Goal: Task Accomplishment & Management: Use online tool/utility

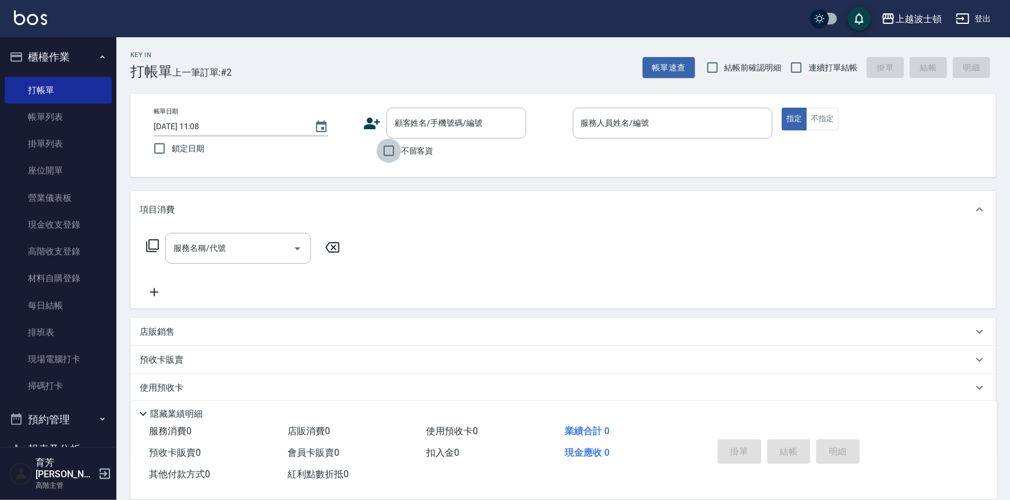
click at [388, 153] on input "不留客資" at bounding box center [389, 151] width 24 height 24
checkbox input "true"
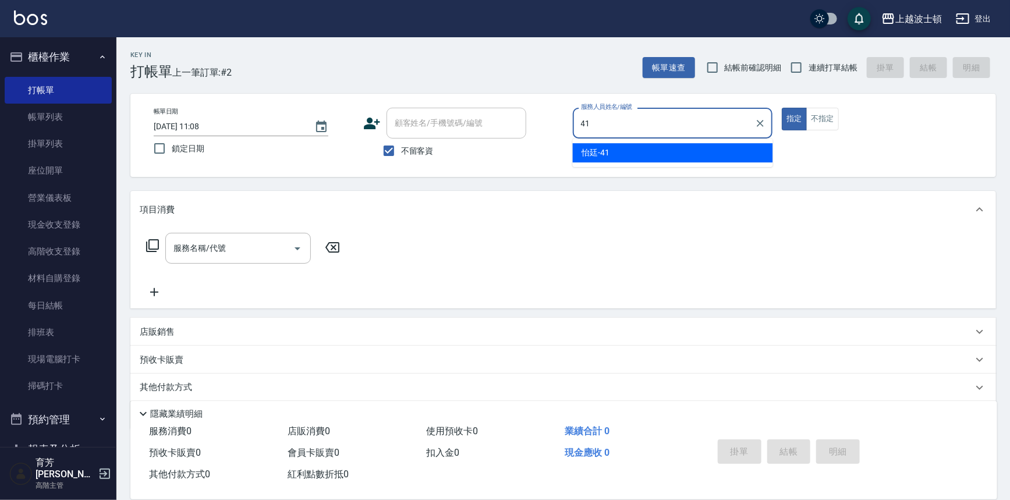
type input "怡廷-41"
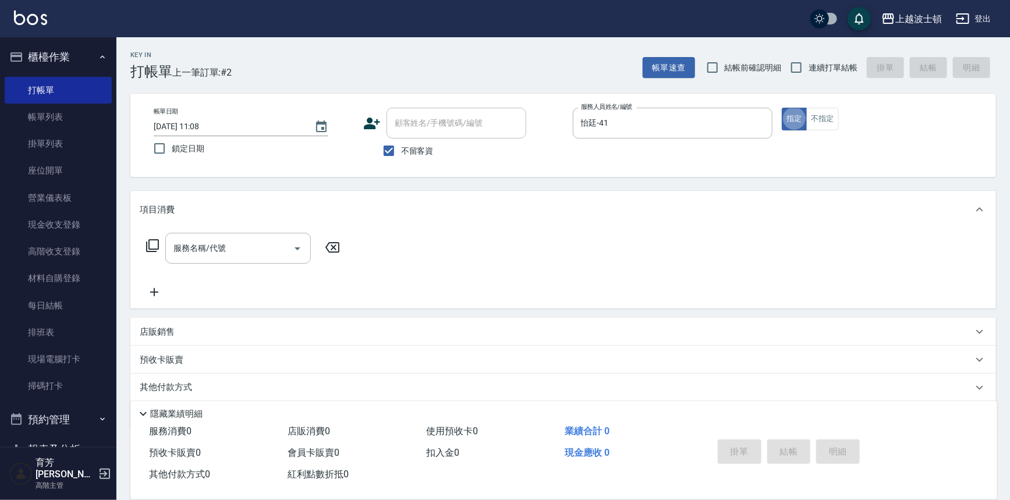
type button "true"
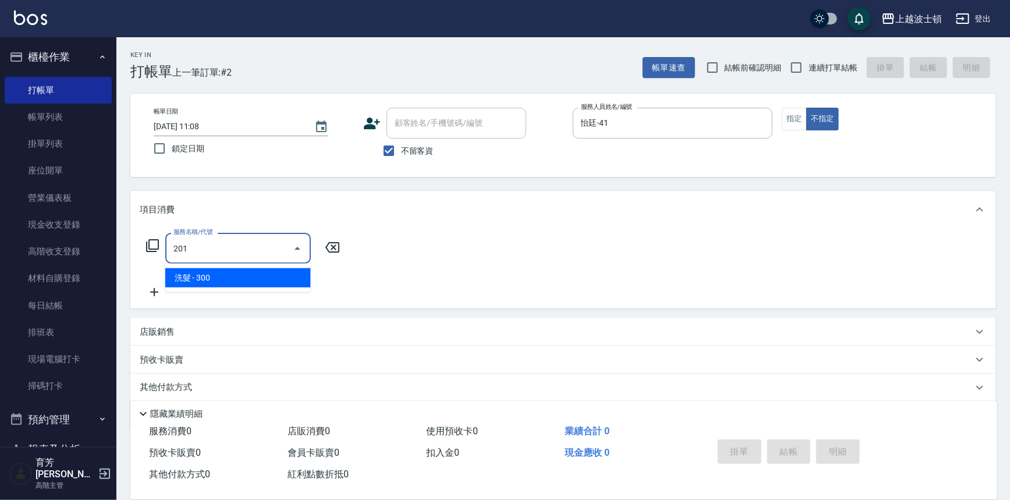
type input "洗髮(201)"
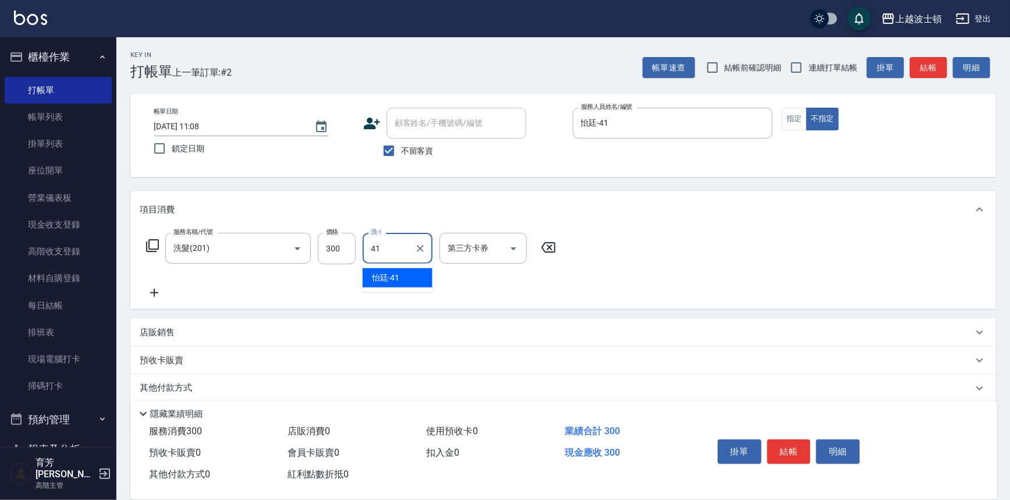
type input "怡廷-41"
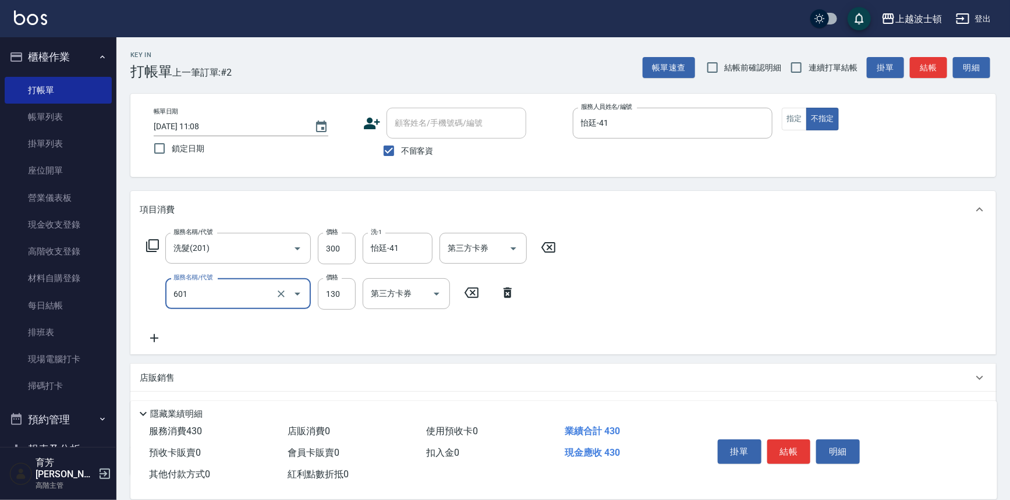
type input "單梳(601)"
type input "100"
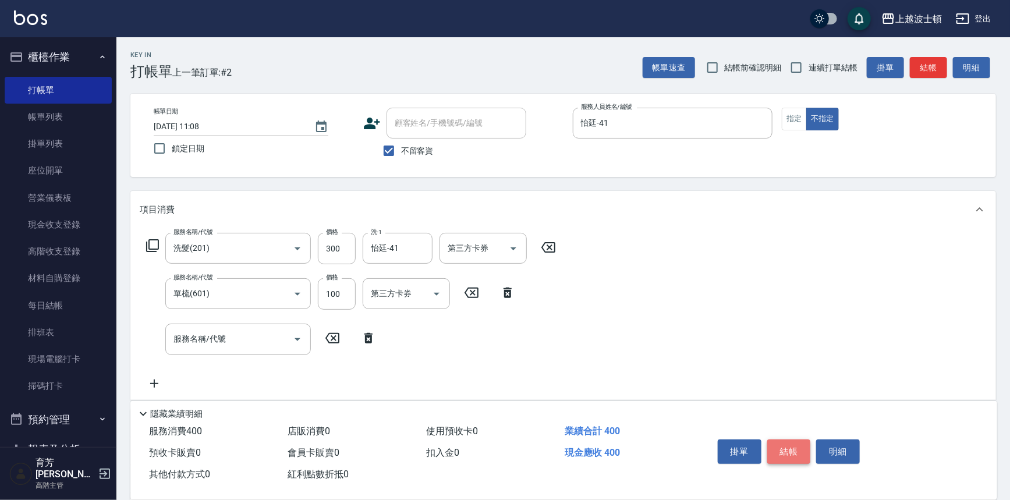
click at [786, 448] on button "結帳" at bounding box center [789, 452] width 44 height 24
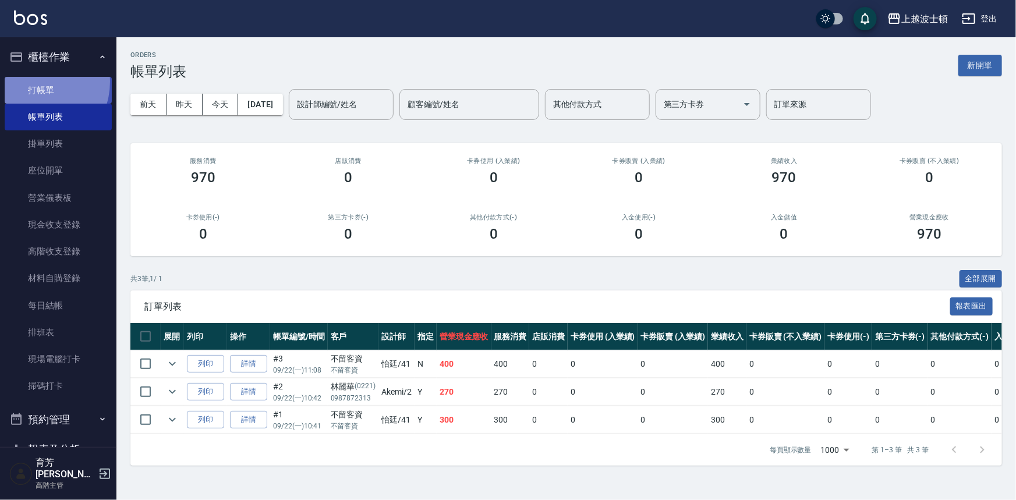
click at [32, 82] on link "打帳單" at bounding box center [58, 90] width 107 height 27
click at [31, 83] on link "打帳單" at bounding box center [58, 90] width 107 height 27
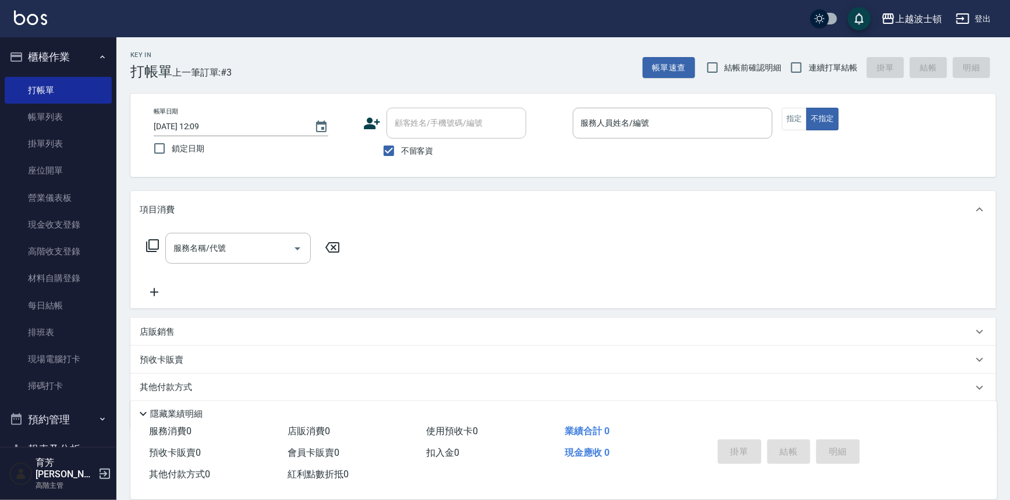
click at [788, 204] on div "項目消費" at bounding box center [556, 210] width 833 height 12
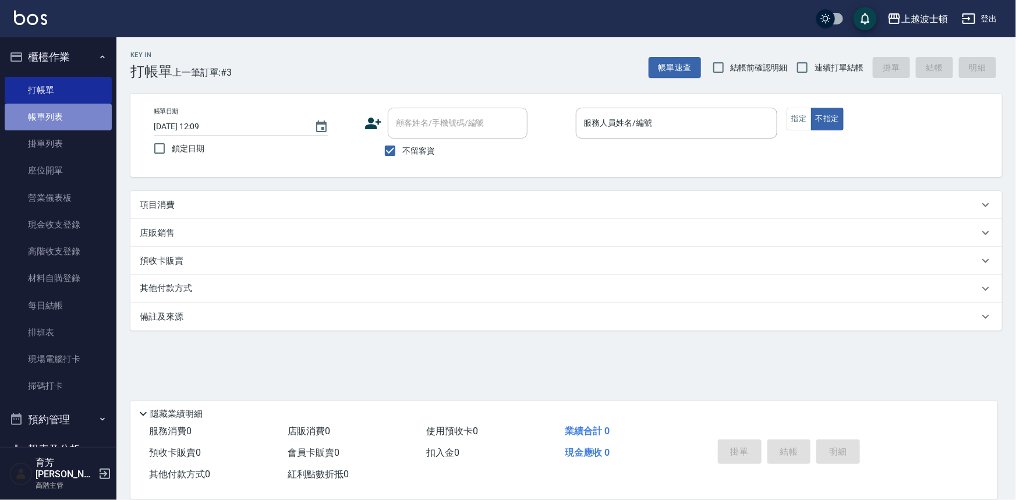
click at [61, 116] on link "帳單列表" at bounding box center [58, 117] width 107 height 27
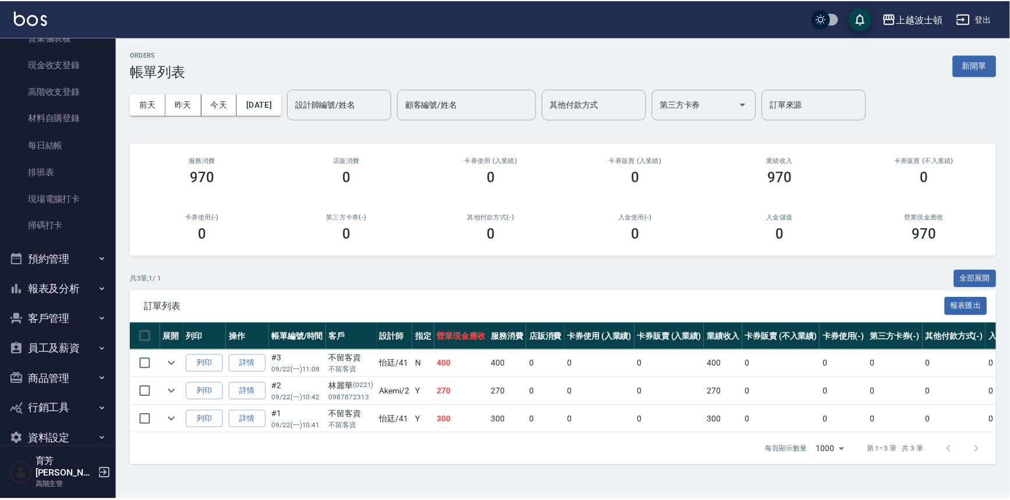
scroll to position [170, 0]
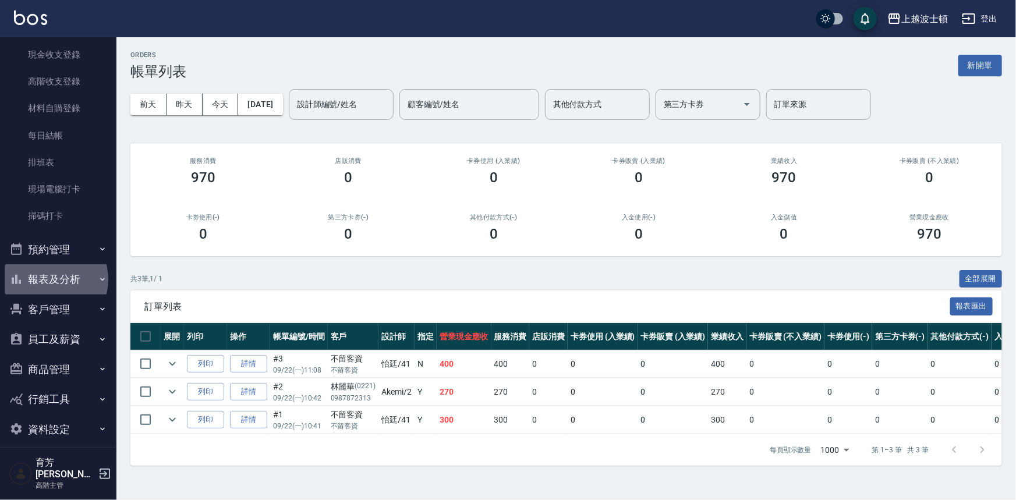
click at [44, 279] on button "報表及分析" at bounding box center [58, 279] width 107 height 30
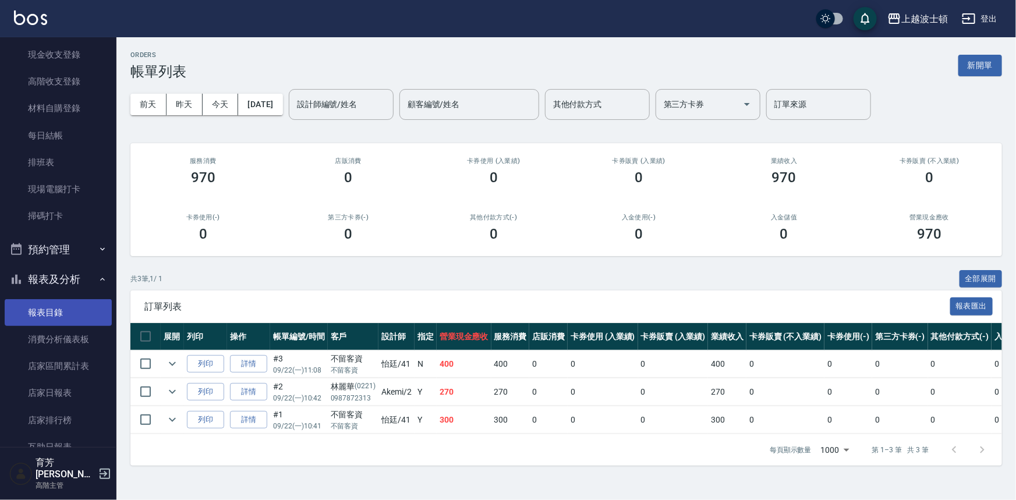
click at [31, 314] on link "報表目錄" at bounding box center [58, 312] width 107 height 27
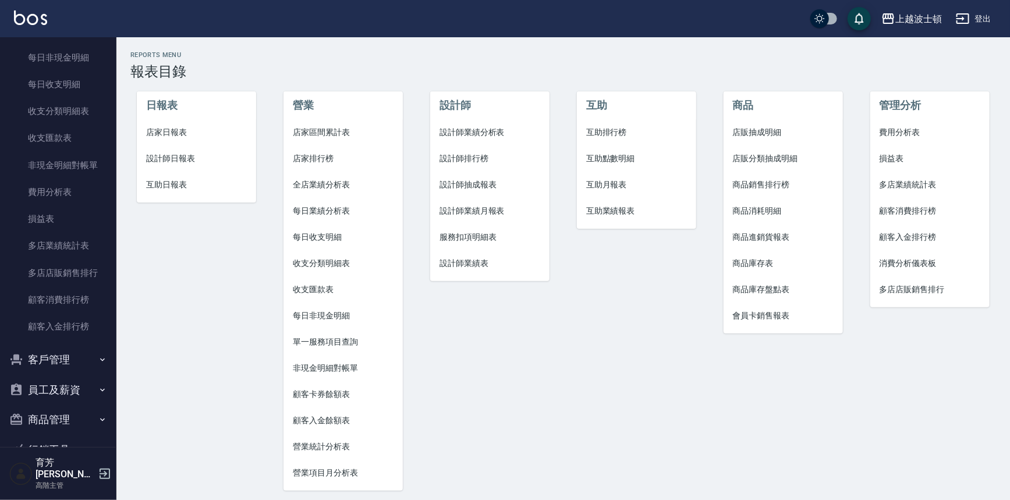
scroll to position [1311, 0]
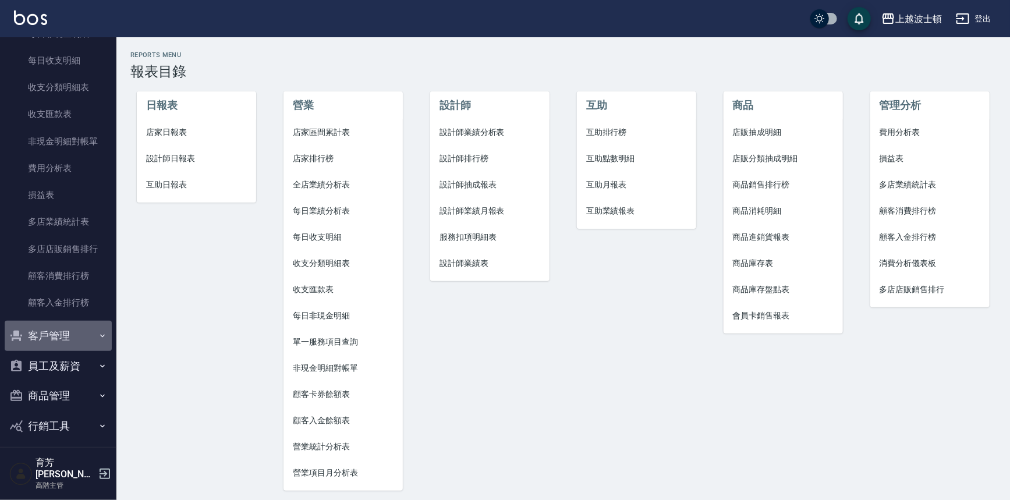
drag, startPoint x: 83, startPoint y: 334, endPoint x: 75, endPoint y: 347, distance: 15.5
click at [83, 334] on button "客戶管理" at bounding box center [58, 336] width 107 height 30
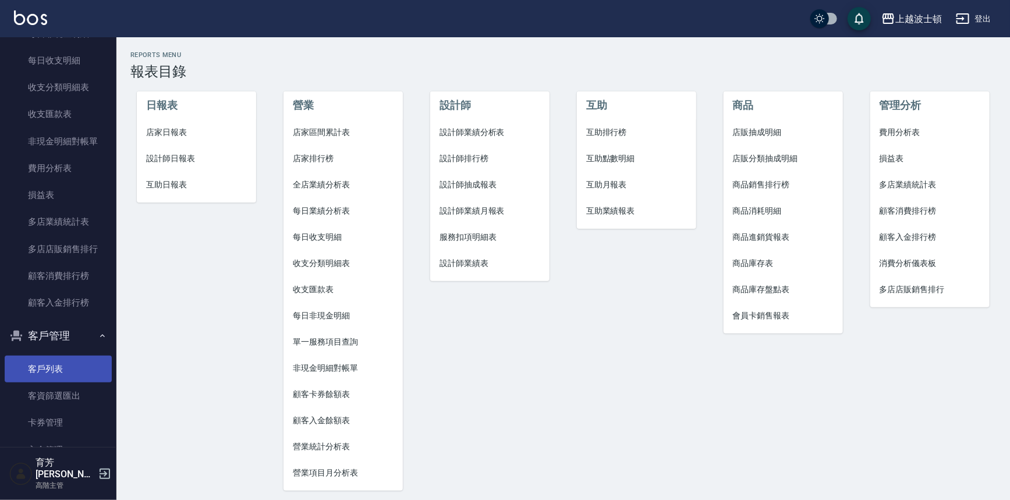
click at [63, 365] on link "客戶列表" at bounding box center [58, 369] width 107 height 27
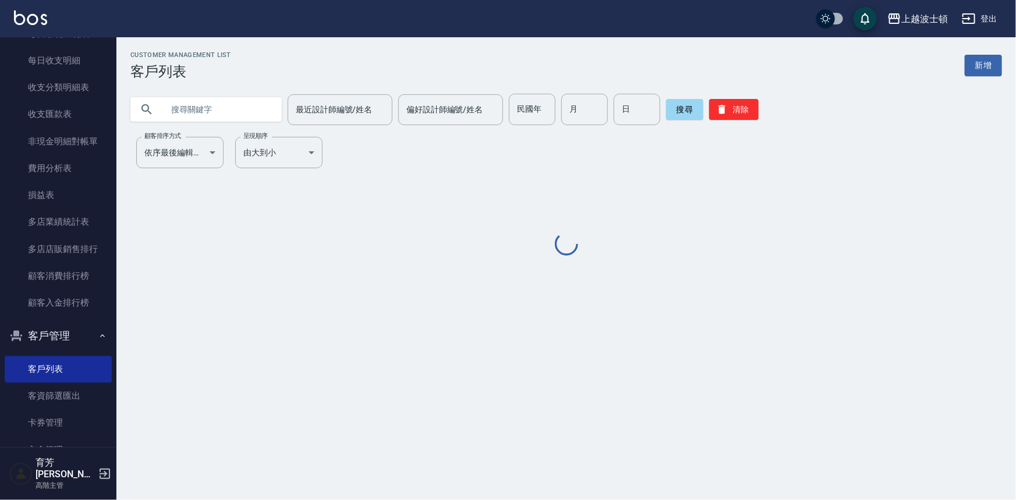
click at [198, 104] on input "text" at bounding box center [217, 109] width 109 height 31
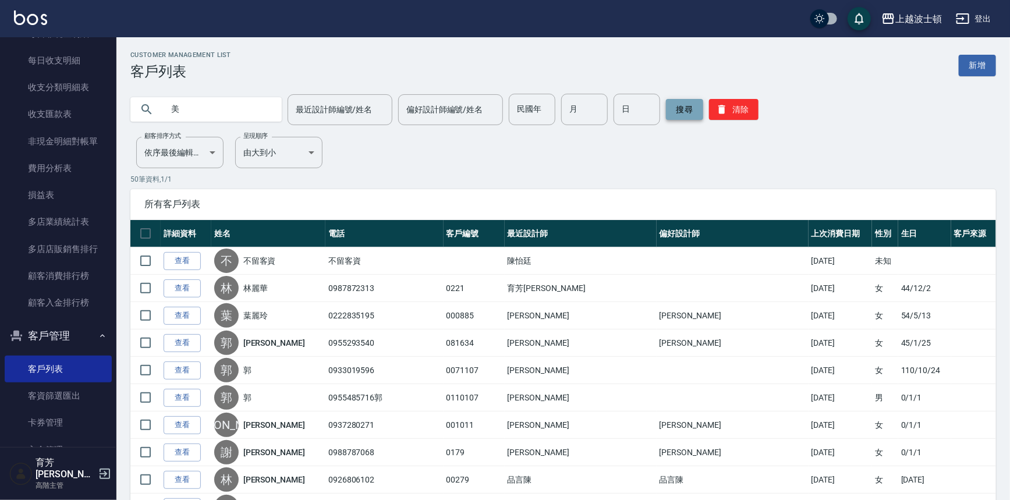
type input "美"
click at [696, 112] on button "搜尋" at bounding box center [684, 109] width 37 height 21
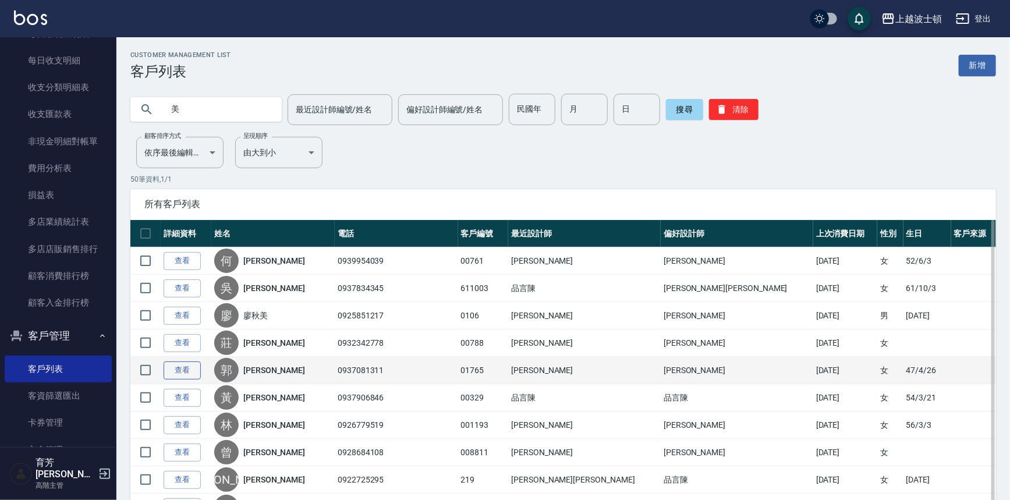
click at [178, 369] on link "查看" at bounding box center [182, 371] width 37 height 18
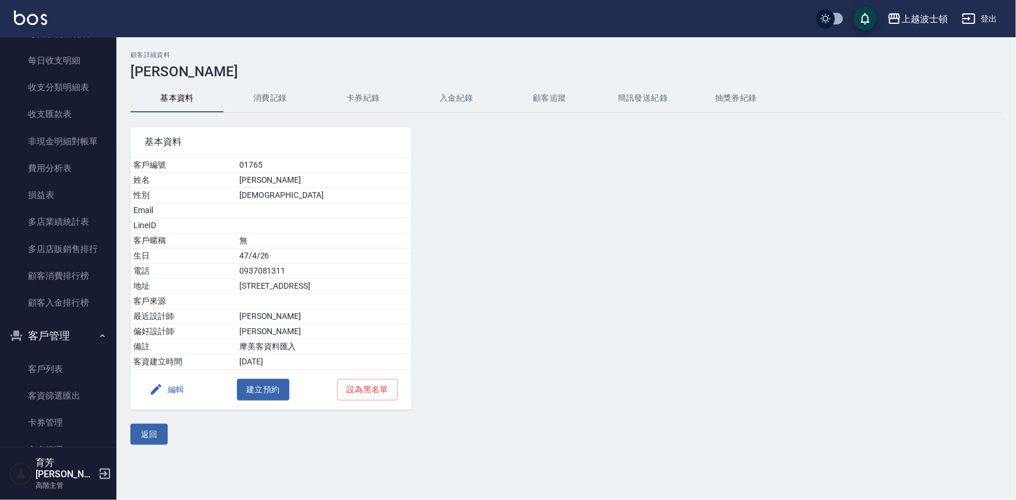
click at [276, 98] on button "消費記錄" at bounding box center [270, 98] width 93 height 28
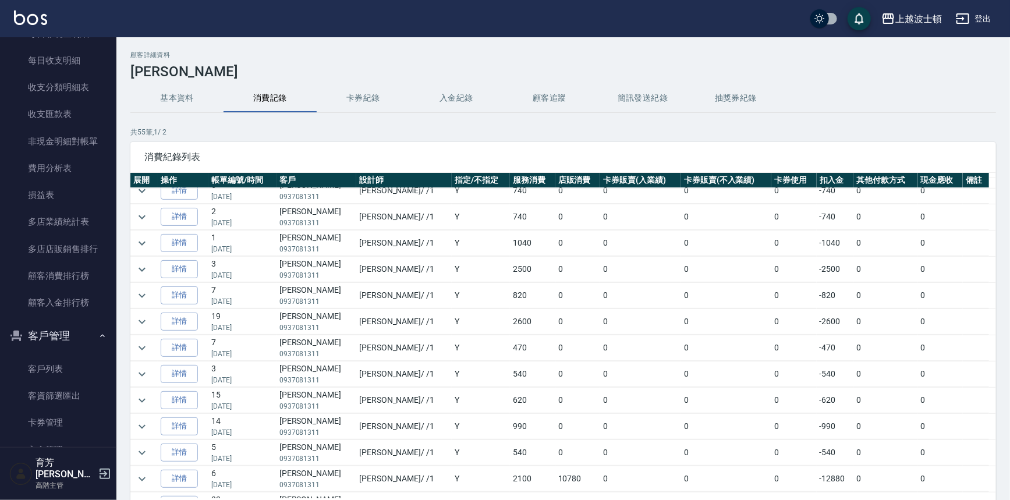
scroll to position [413, 0]
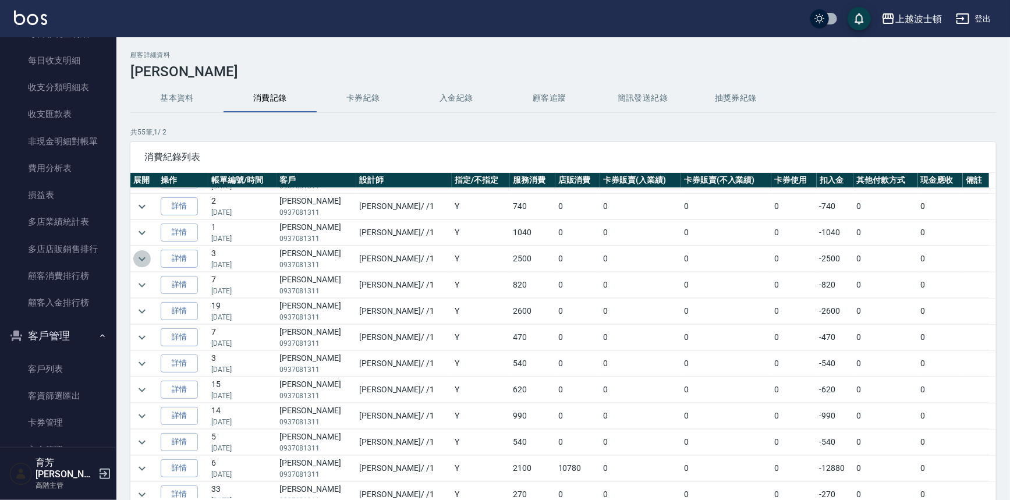
click at [133, 253] on button "expand row" at bounding box center [141, 258] width 17 height 17
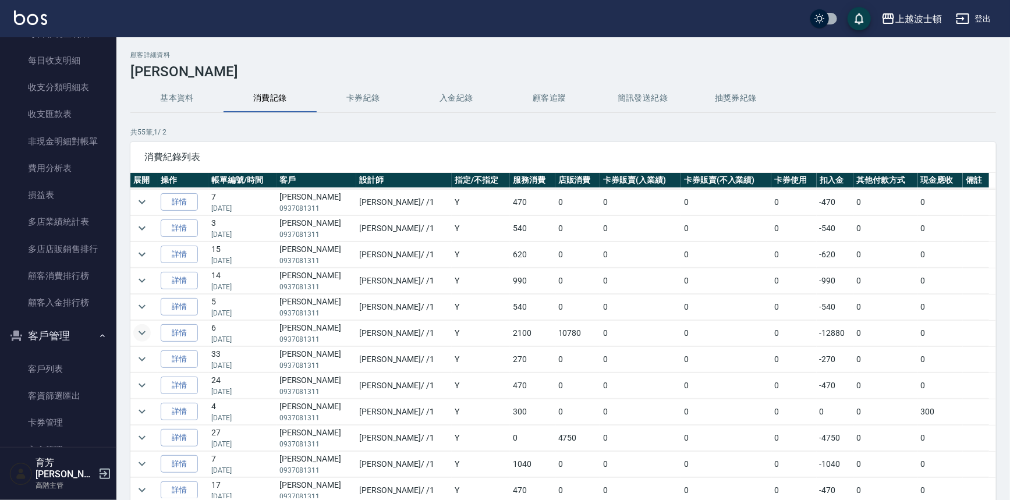
click at [139, 329] on icon "expand row" at bounding box center [142, 333] width 14 height 14
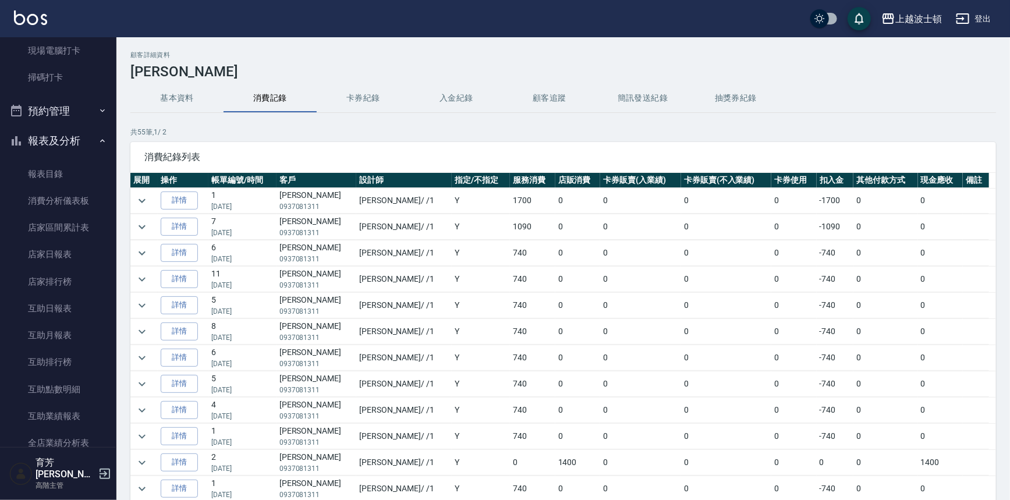
scroll to position [0, 0]
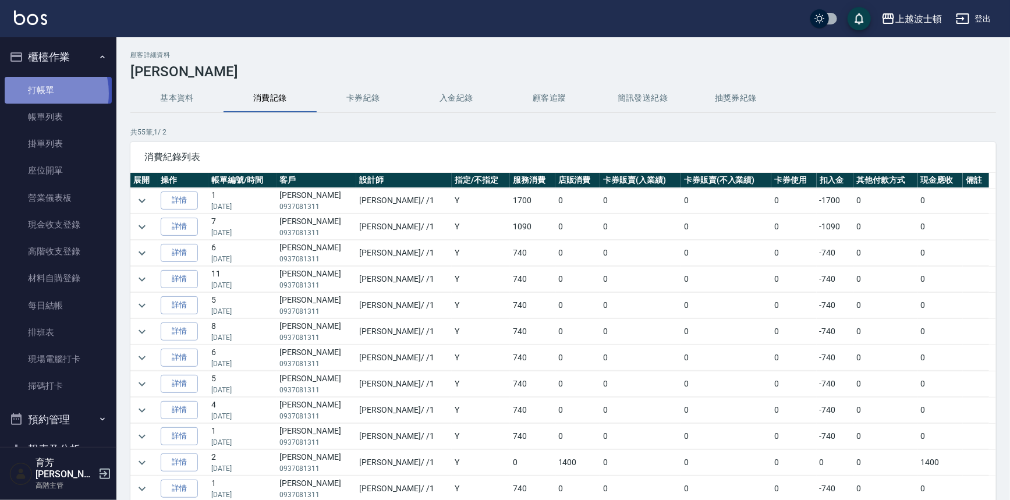
click at [33, 93] on link "打帳單" at bounding box center [58, 90] width 107 height 27
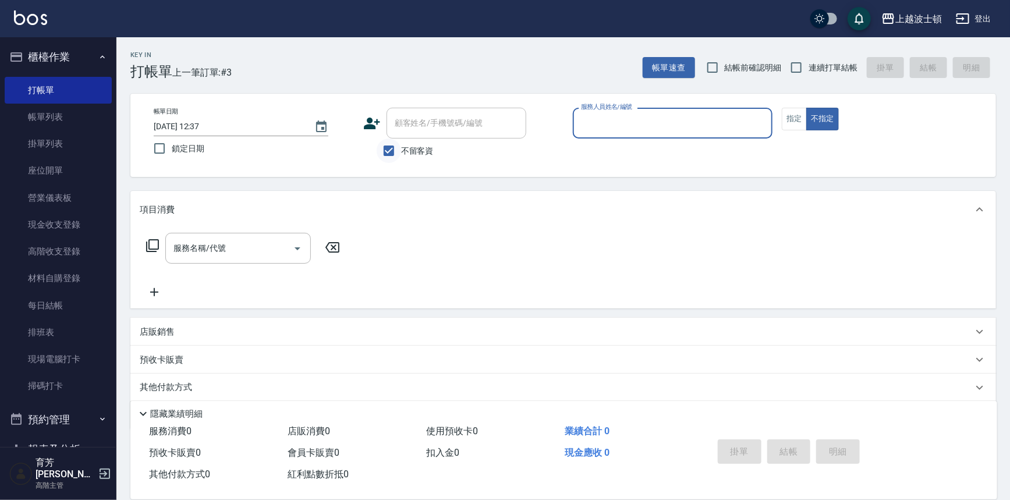
click at [389, 153] on input "不留客資" at bounding box center [389, 151] width 24 height 24
checkbox input "false"
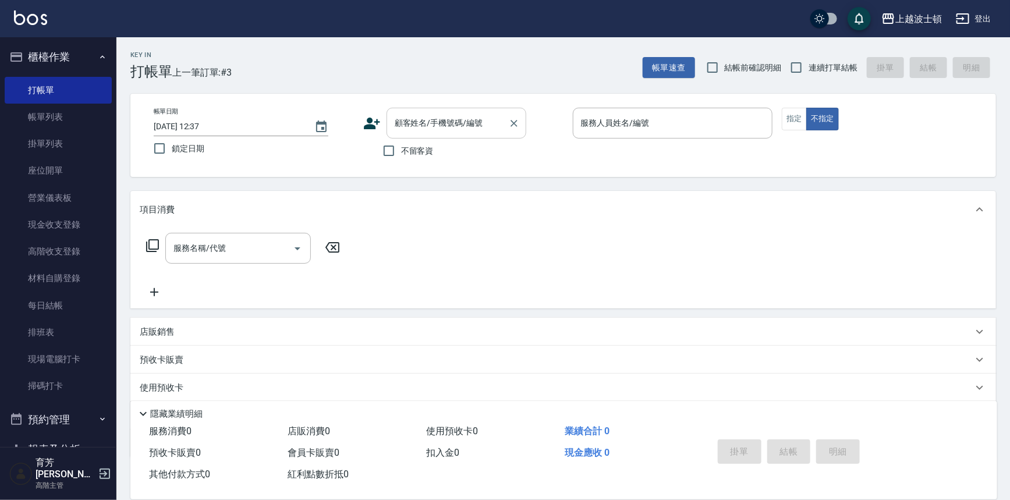
click at [415, 129] on input "顧客姓名/手機號碼/編號" at bounding box center [448, 123] width 112 height 20
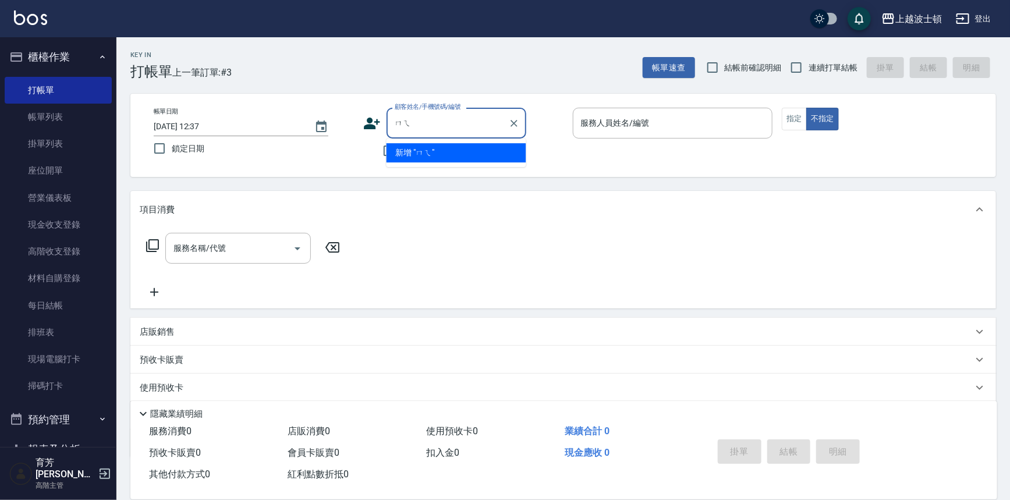
type input "眉"
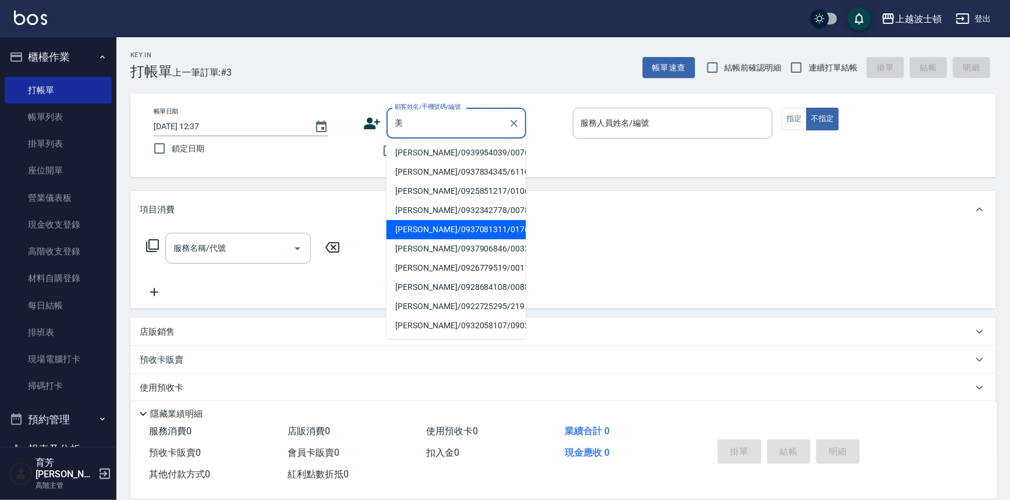
click at [430, 236] on li "[PERSON_NAME]/0937081311/01765" at bounding box center [457, 229] width 140 height 19
type input "[PERSON_NAME]/0937081311/01765"
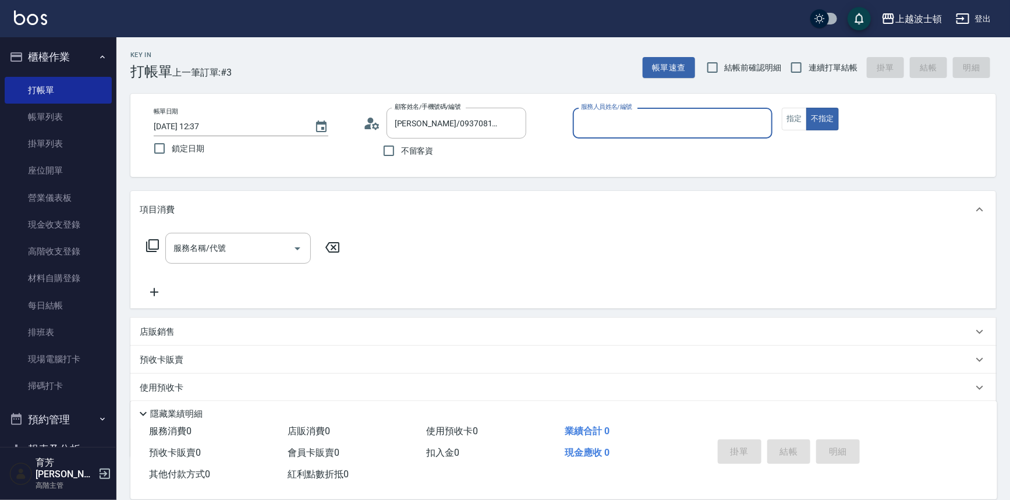
type input "[PERSON_NAME]-1"
click at [799, 115] on button "指定" at bounding box center [794, 119] width 25 height 23
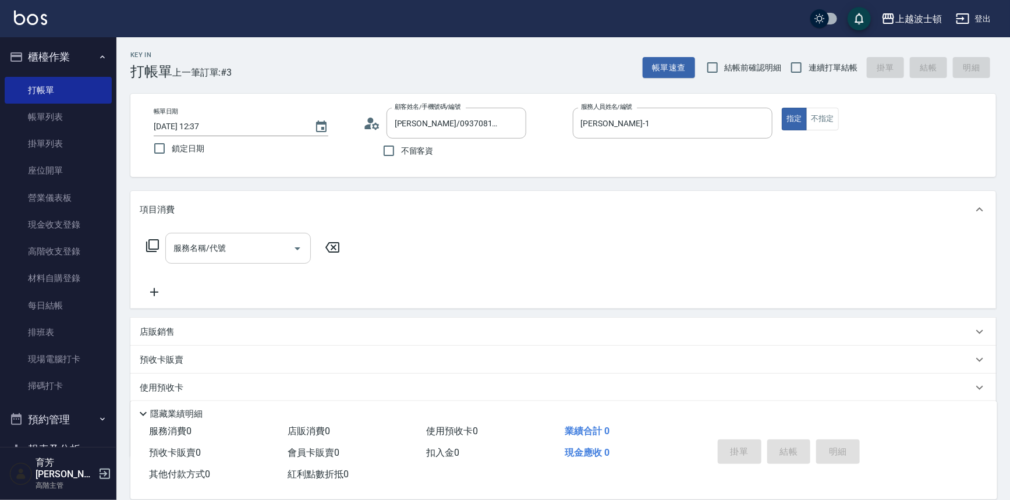
click at [195, 247] on input "服務名稱/代號" at bounding box center [230, 248] width 118 height 20
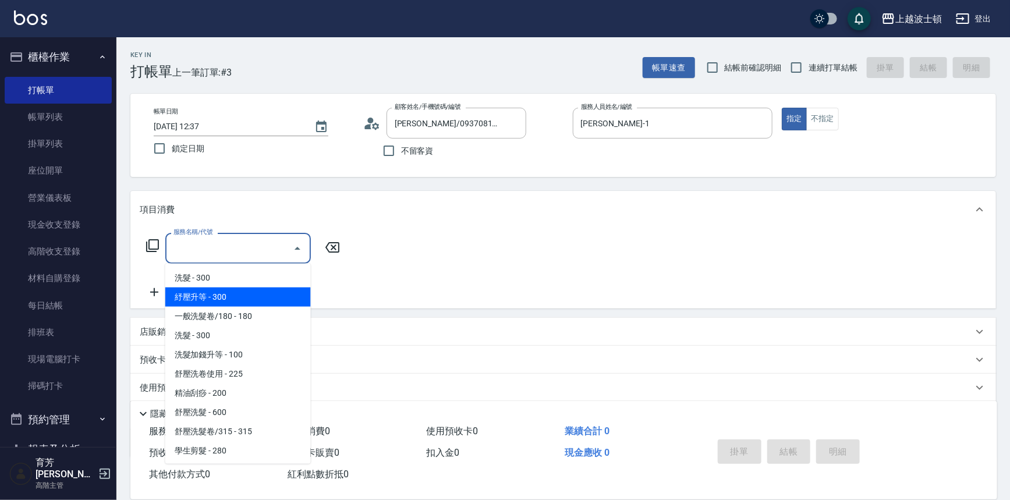
click at [220, 293] on span "紓壓升等 - 300" at bounding box center [238, 297] width 146 height 19
type input "紓壓升等(202)"
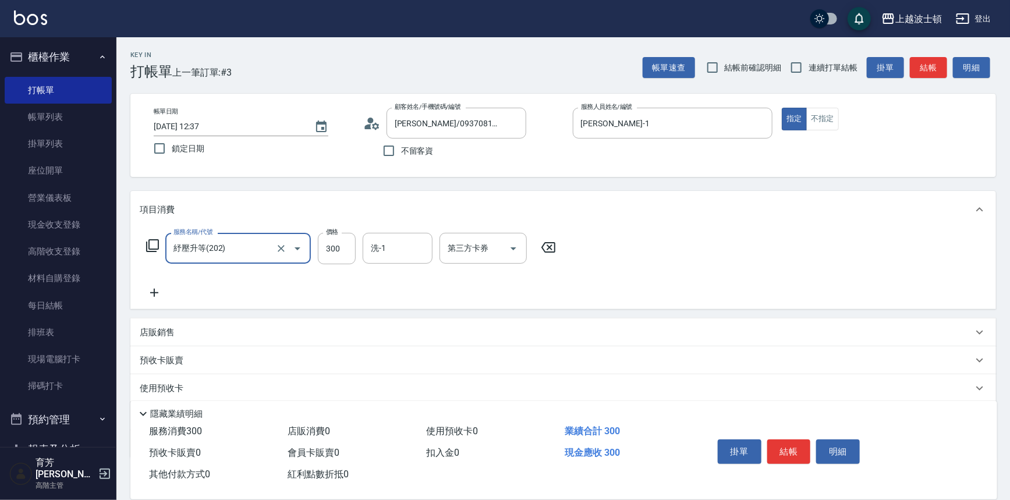
click at [157, 288] on icon at bounding box center [154, 293] width 29 height 14
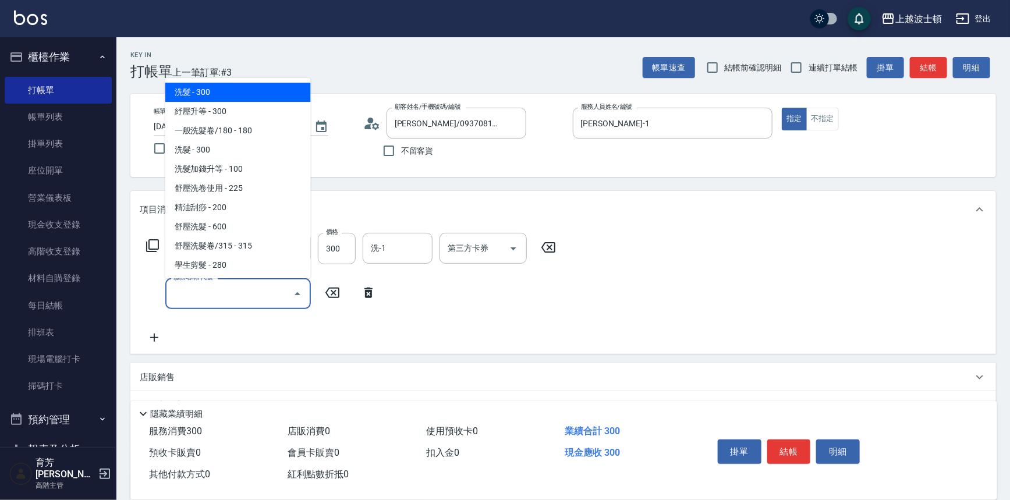
drag, startPoint x: 175, startPoint y: 291, endPoint x: 224, endPoint y: 179, distance: 121.7
click at [177, 285] on input "服務名稱/代號" at bounding box center [230, 294] width 118 height 20
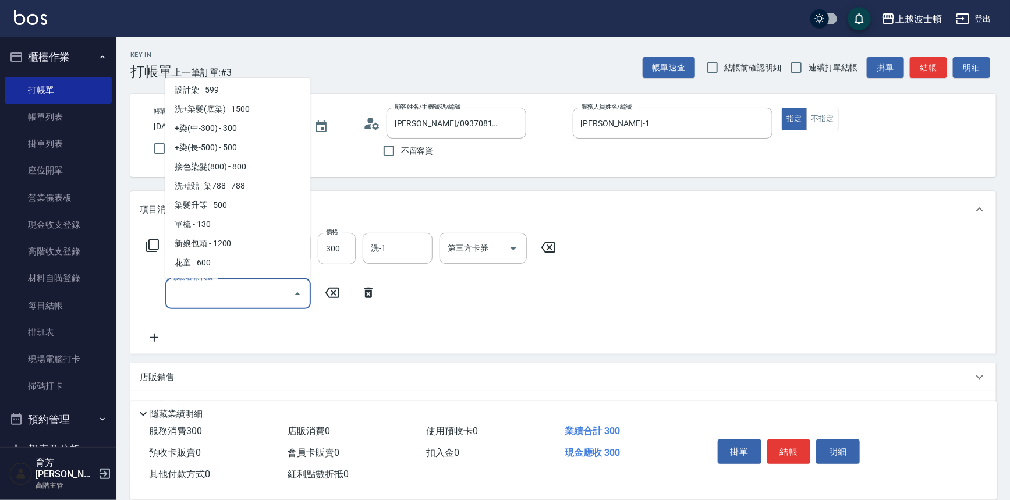
scroll to position [508, 0]
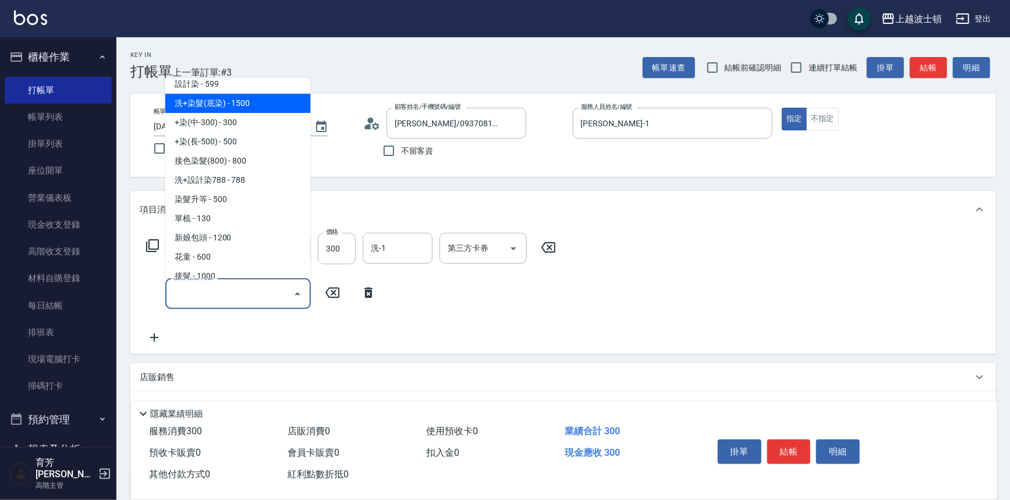
click at [227, 100] on span "洗+染髮(底染) - 1500" at bounding box center [238, 103] width 146 height 19
type input "洗+染髮(底染)(503)"
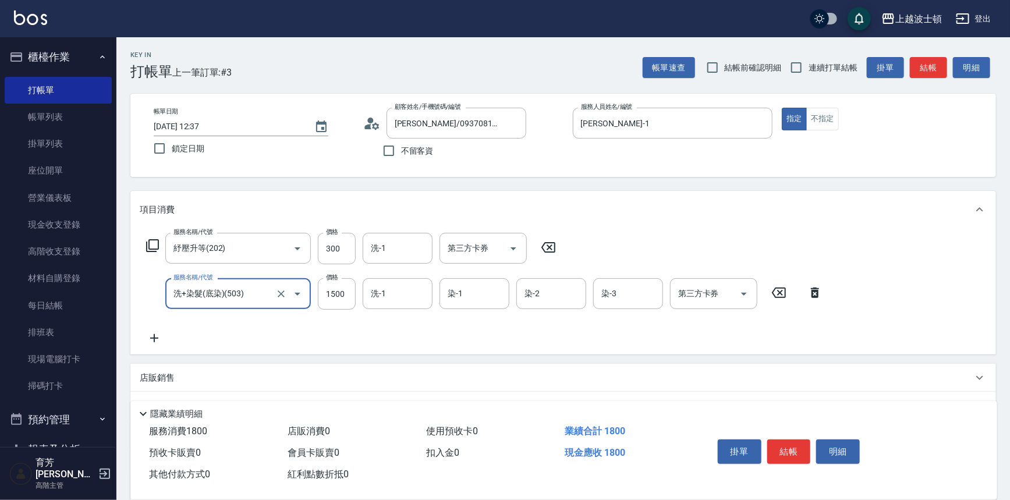
click at [148, 335] on icon at bounding box center [154, 338] width 29 height 14
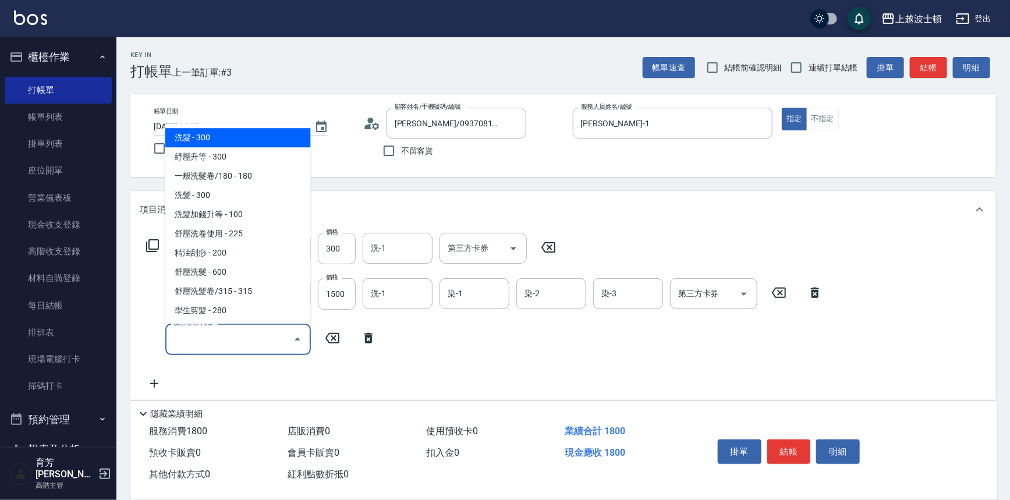
click at [182, 338] on input "服務名稱/代號" at bounding box center [230, 339] width 118 height 20
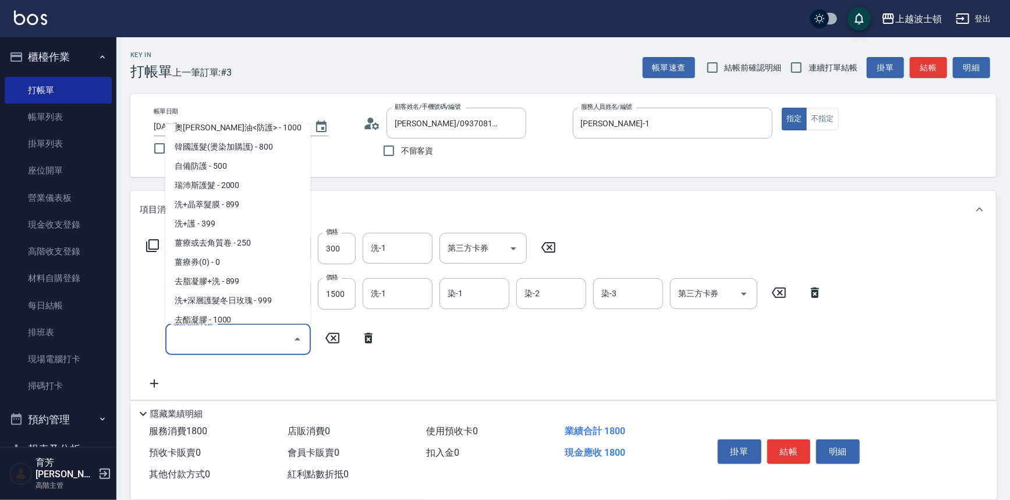
scroll to position [806, 0]
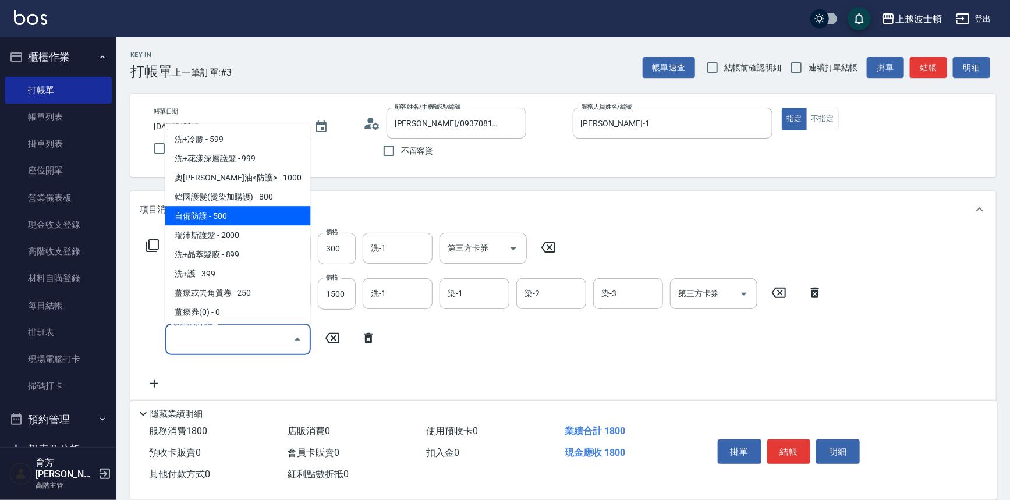
click at [245, 215] on span "自備防護 - 500" at bounding box center [238, 216] width 146 height 19
type input "自備防護(709)"
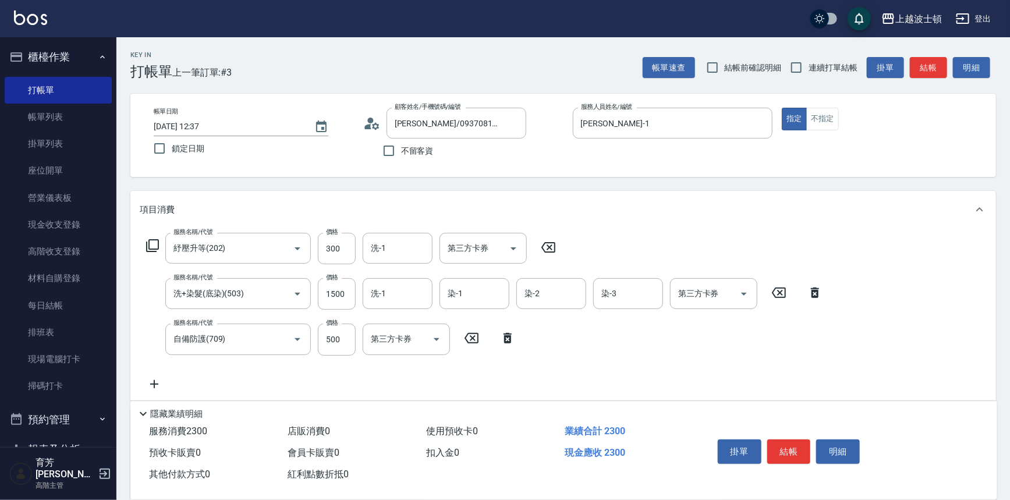
click at [158, 384] on icon at bounding box center [154, 384] width 29 height 14
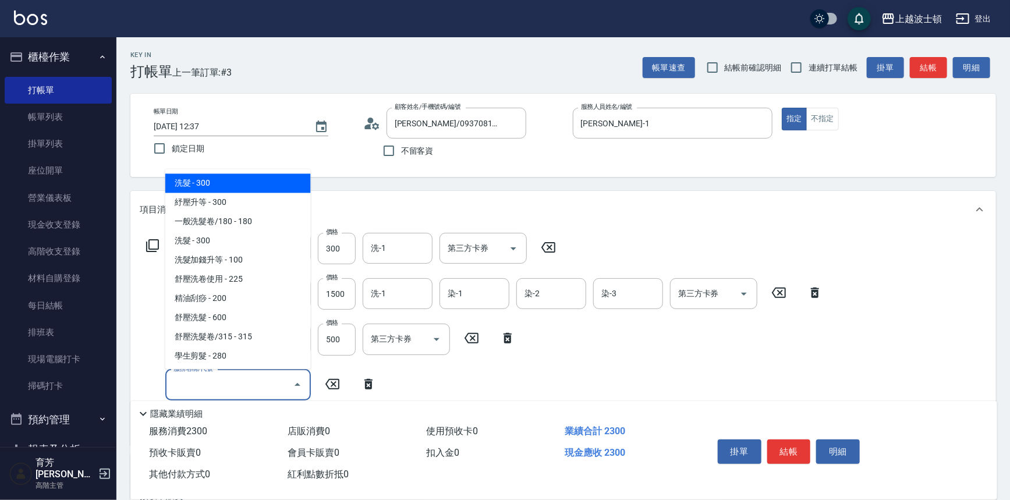
click at [210, 382] on input "服務名稱/代號" at bounding box center [230, 385] width 118 height 20
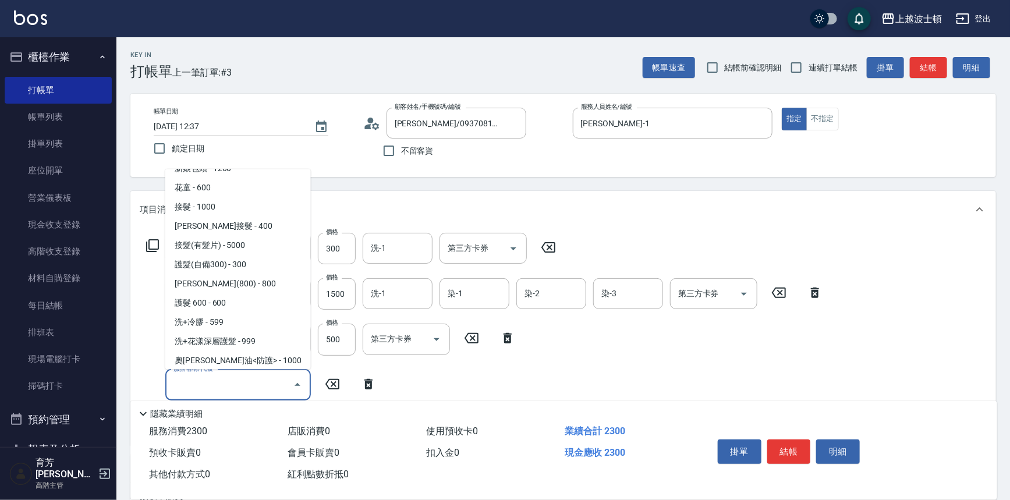
scroll to position [685, 0]
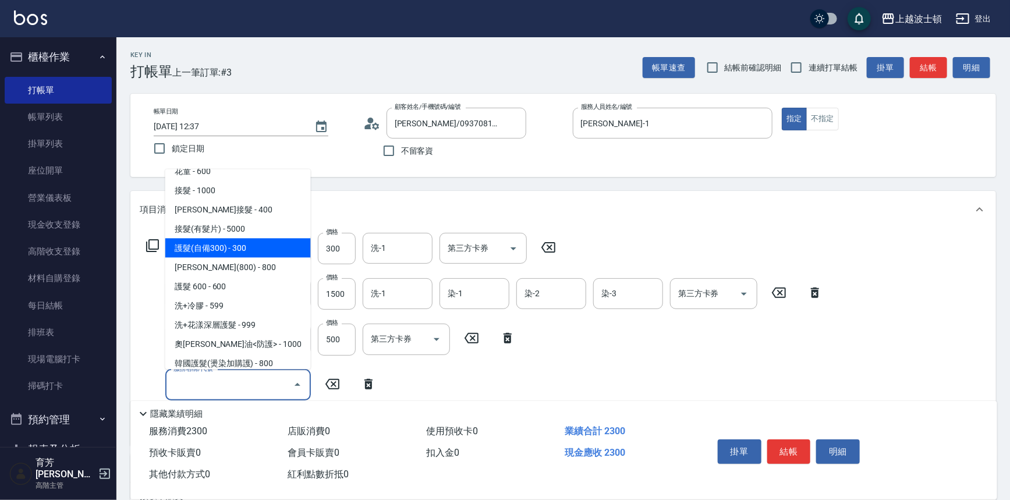
click at [250, 247] on span "護髮(自備300) - 300" at bounding box center [238, 248] width 146 height 19
type input "護髮(自備300)(701)"
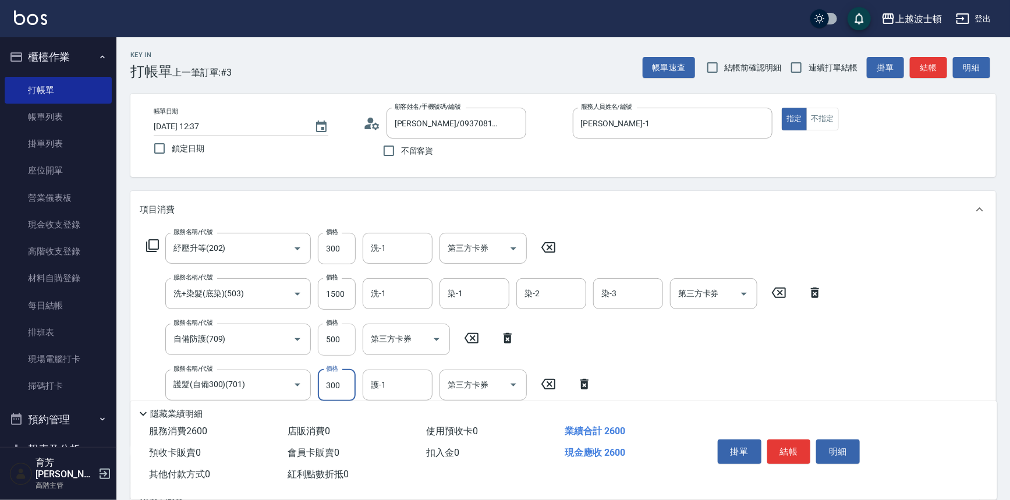
click at [335, 336] on input "500" at bounding box center [337, 339] width 38 height 31
type input "300"
click at [330, 303] on input "1500" at bounding box center [337, 293] width 38 height 31
type input "1200"
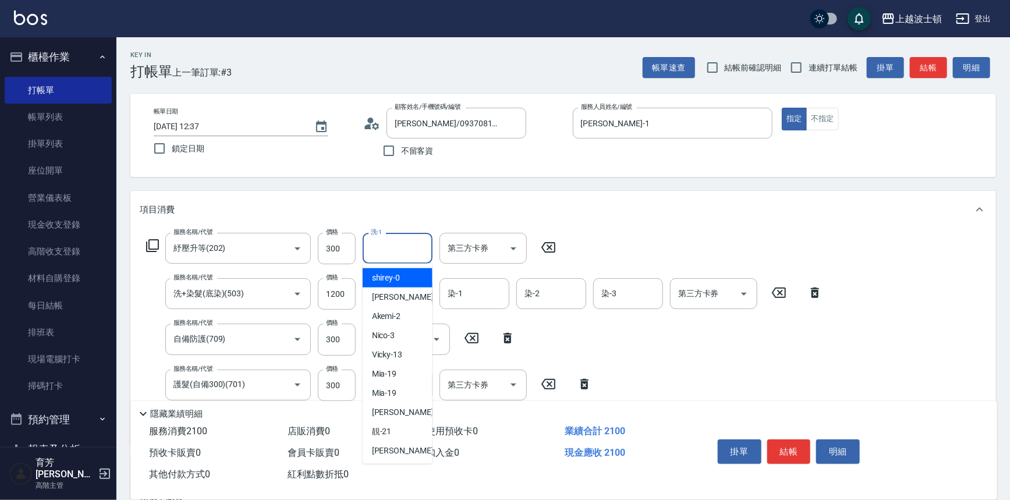
click at [406, 255] on input "洗-1" at bounding box center [397, 248] width 59 height 20
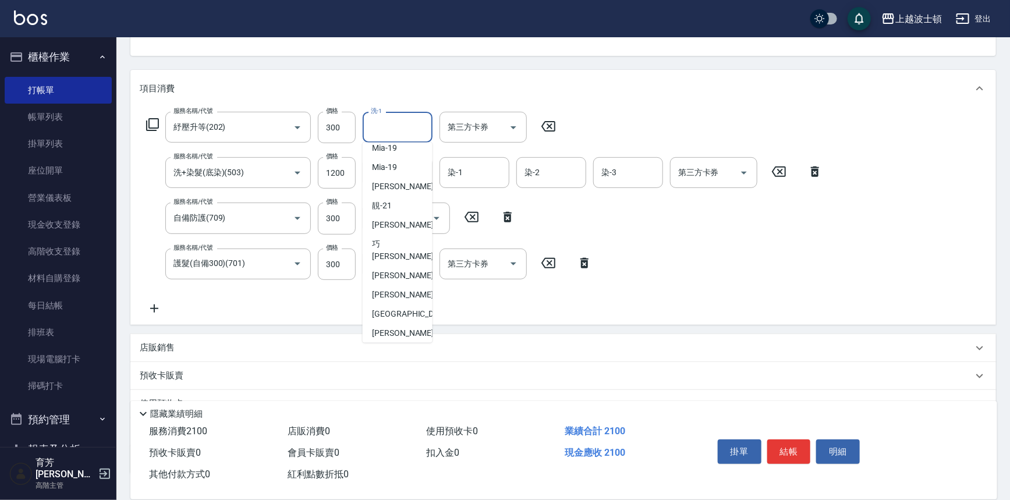
scroll to position [111, 0]
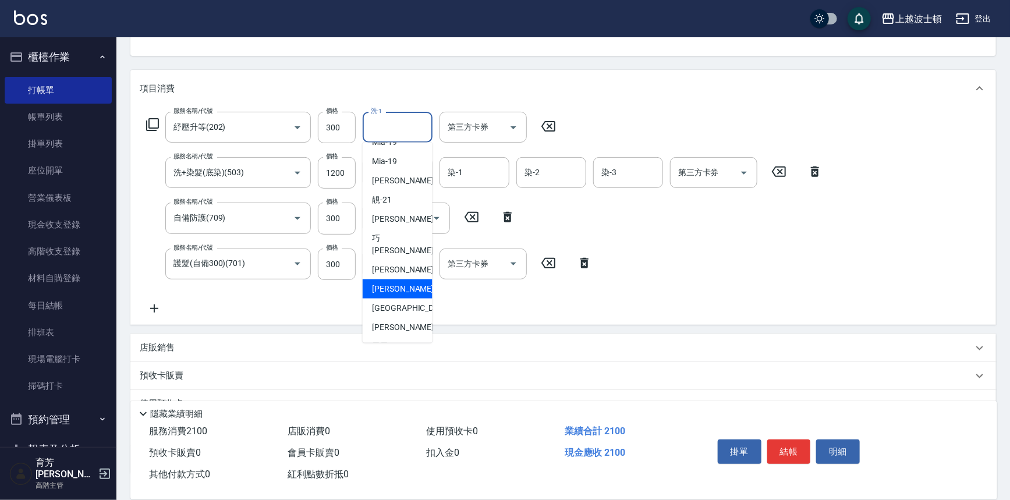
click at [396, 283] on span "[PERSON_NAME]-25" at bounding box center [408, 289] width 73 height 12
type input "[PERSON_NAME]-25"
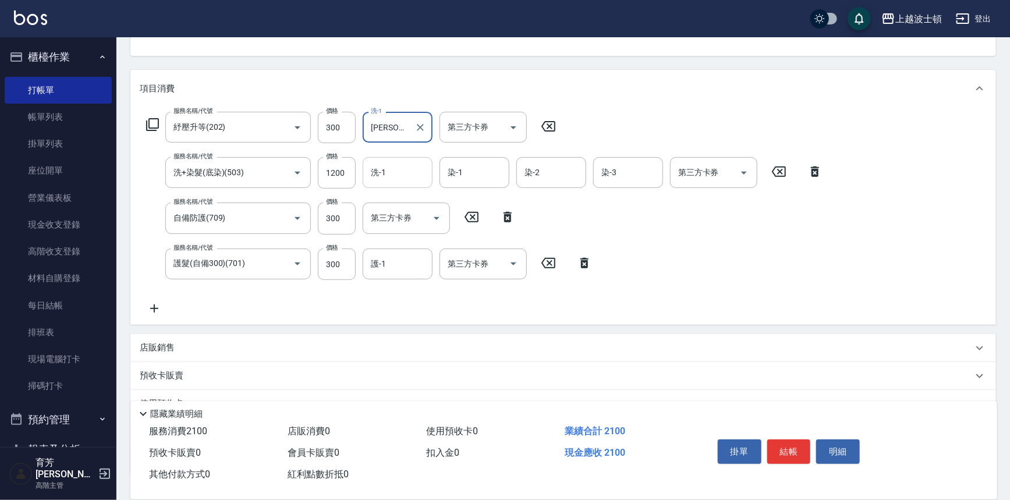
click at [396, 176] on input "洗-1" at bounding box center [397, 172] width 59 height 20
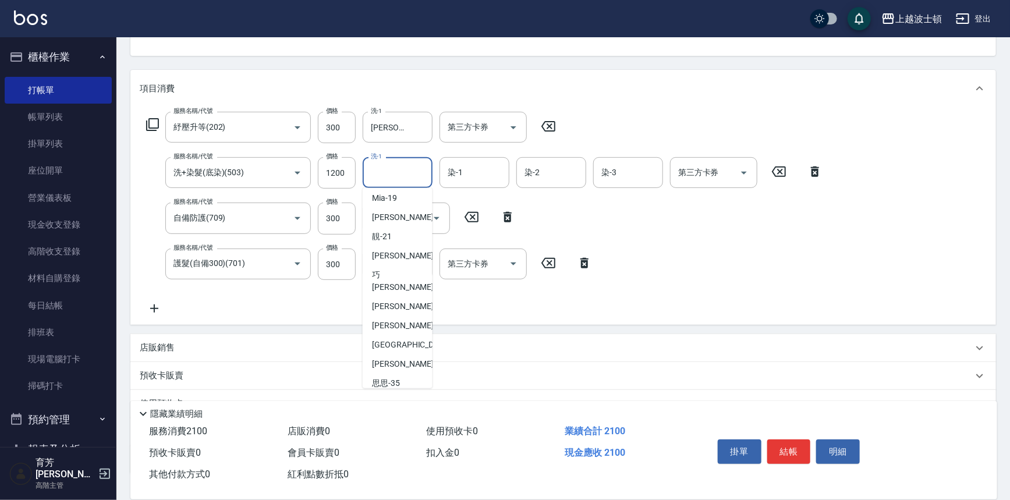
scroll to position [132, 0]
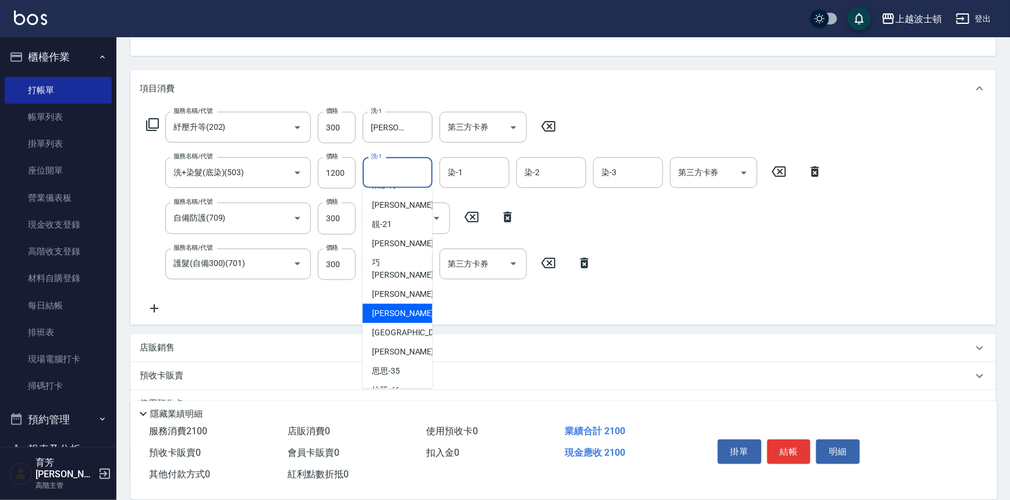
click at [394, 307] on span "[PERSON_NAME]-25" at bounding box center [408, 313] width 73 height 12
type input "[PERSON_NAME]-25"
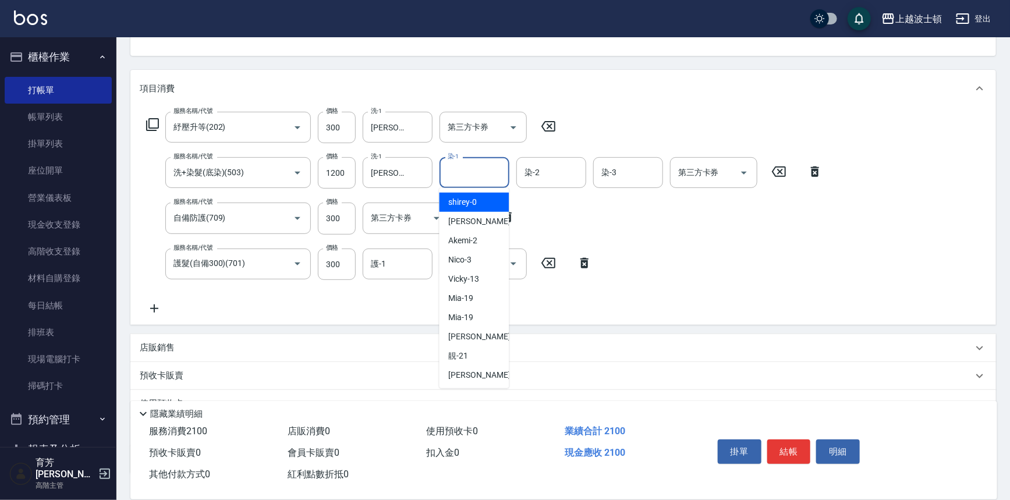
click at [470, 165] on input "染-1" at bounding box center [474, 172] width 59 height 20
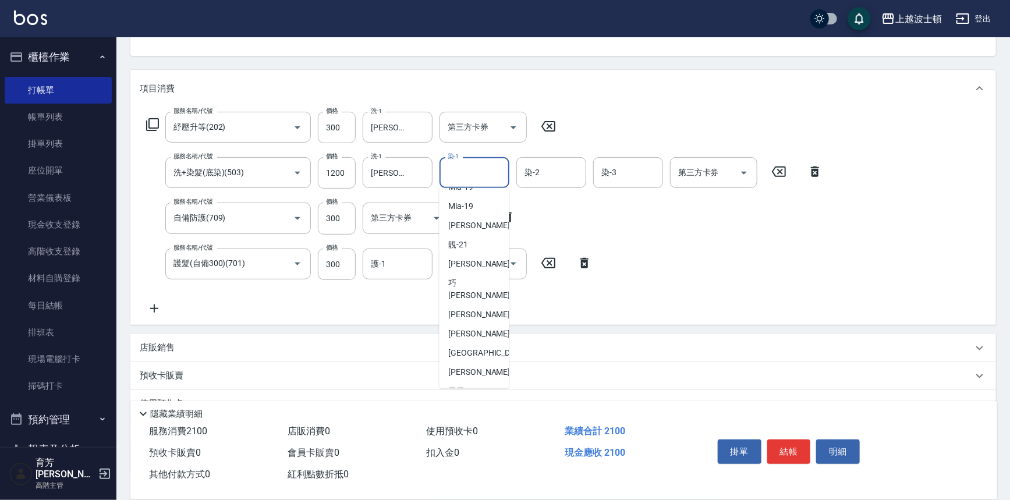
scroll to position [117, 0]
drag, startPoint x: 470, startPoint y: 316, endPoint x: 497, endPoint y: 228, distance: 92.5
click at [469, 322] on span "[PERSON_NAME]-25" at bounding box center [485, 328] width 73 height 12
type input "[PERSON_NAME]-25"
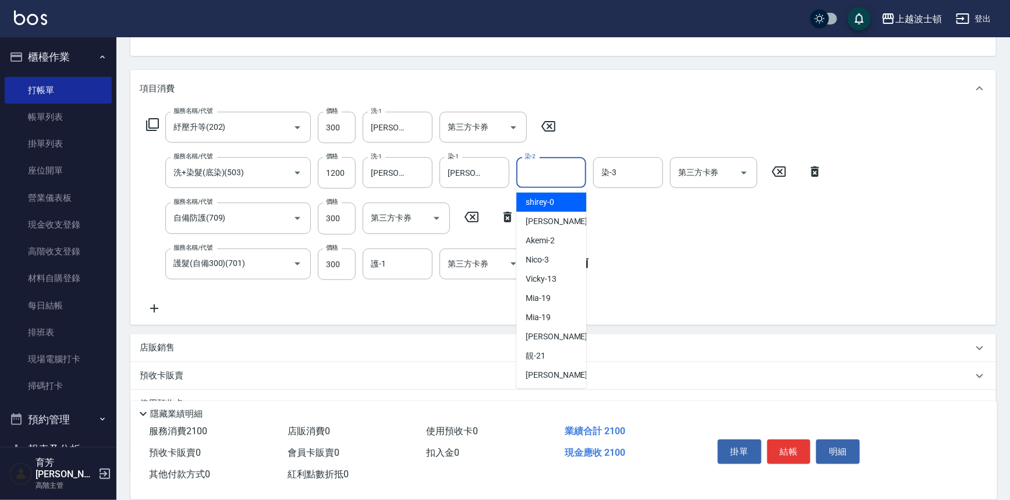
click at [536, 169] on div "染-2 染-2" at bounding box center [552, 172] width 70 height 31
drag, startPoint x: 543, startPoint y: 223, endPoint x: 556, endPoint y: 210, distance: 18.5
click at [543, 222] on span "[PERSON_NAME] -1" at bounding box center [560, 221] width 69 height 12
type input "[PERSON_NAME]-1"
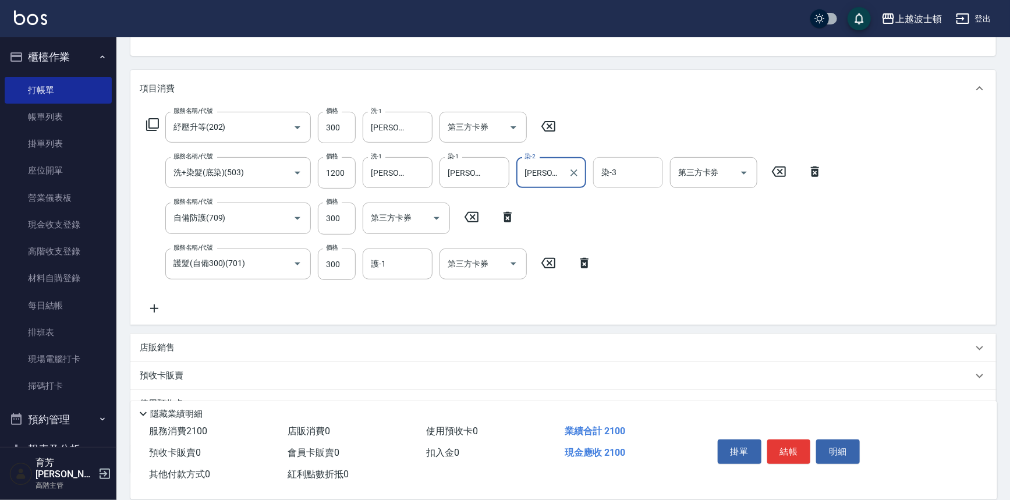
click at [611, 178] on input "染-3" at bounding box center [628, 172] width 59 height 20
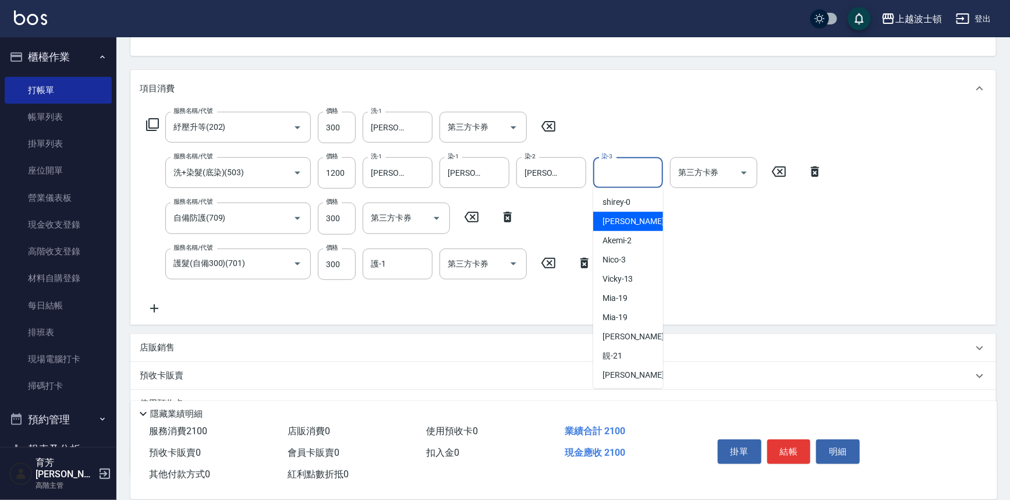
drag, startPoint x: 614, startPoint y: 223, endPoint x: 564, endPoint y: 218, distance: 50.3
click at [613, 222] on span "[PERSON_NAME] -1" at bounding box center [637, 221] width 69 height 12
type input "[PERSON_NAME]-1"
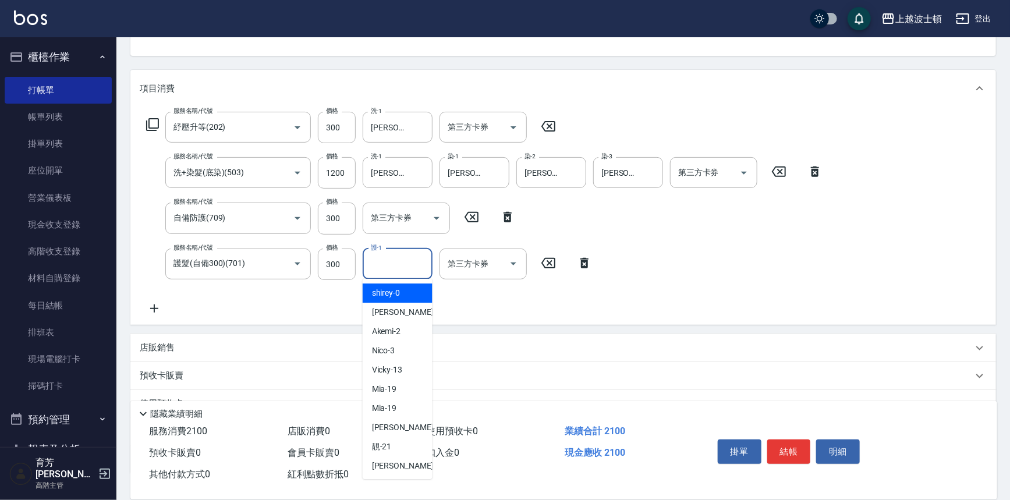
drag, startPoint x: 399, startPoint y: 271, endPoint x: 395, endPoint y: 258, distance: 13.6
click at [399, 269] on input "護-1" at bounding box center [397, 264] width 59 height 20
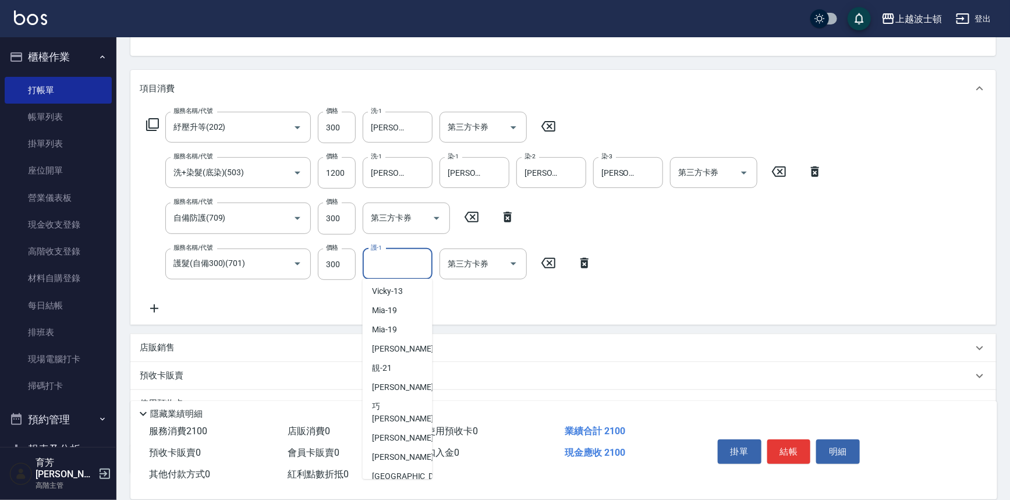
scroll to position [83, 0]
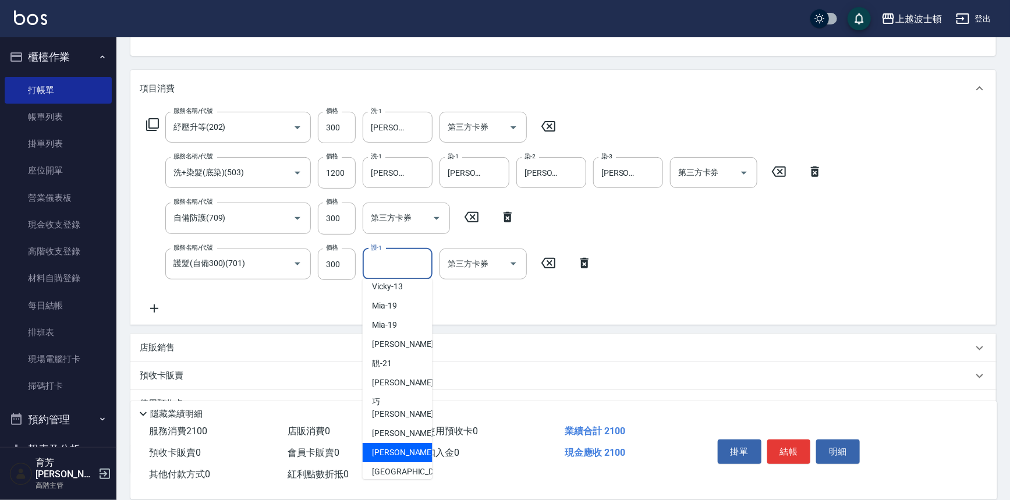
click at [385, 447] on span "[PERSON_NAME]-25" at bounding box center [408, 453] width 73 height 12
type input "[PERSON_NAME]-25"
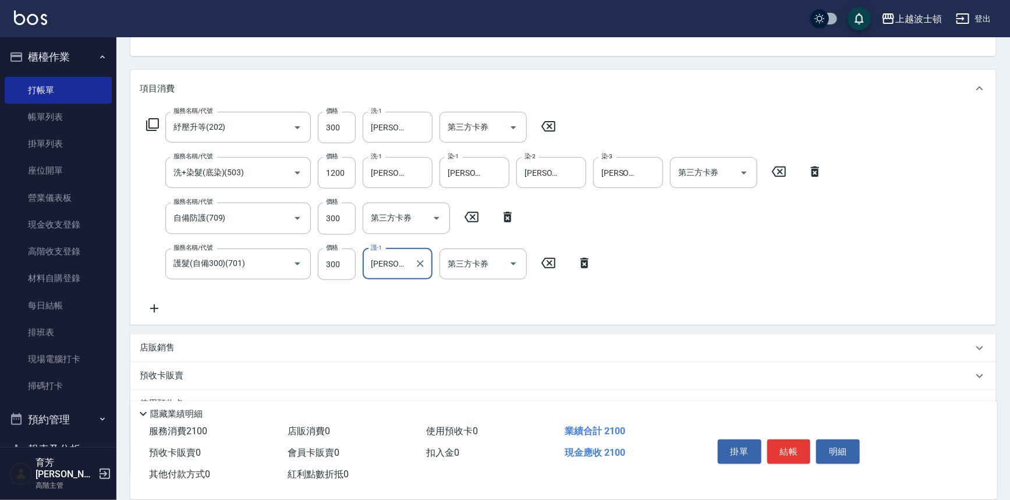
scroll to position [204, 0]
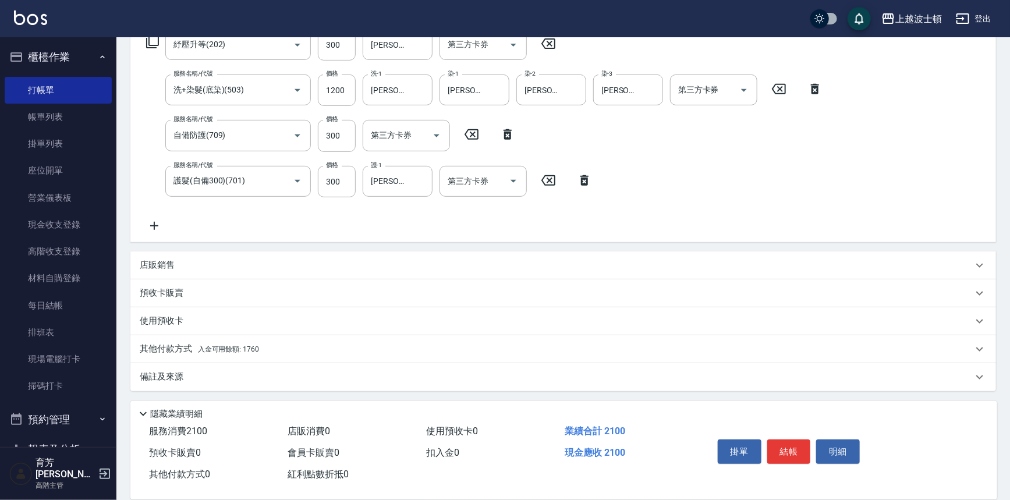
click at [246, 348] on span "入金可用餘額: 1760" at bounding box center [228, 349] width 61 height 8
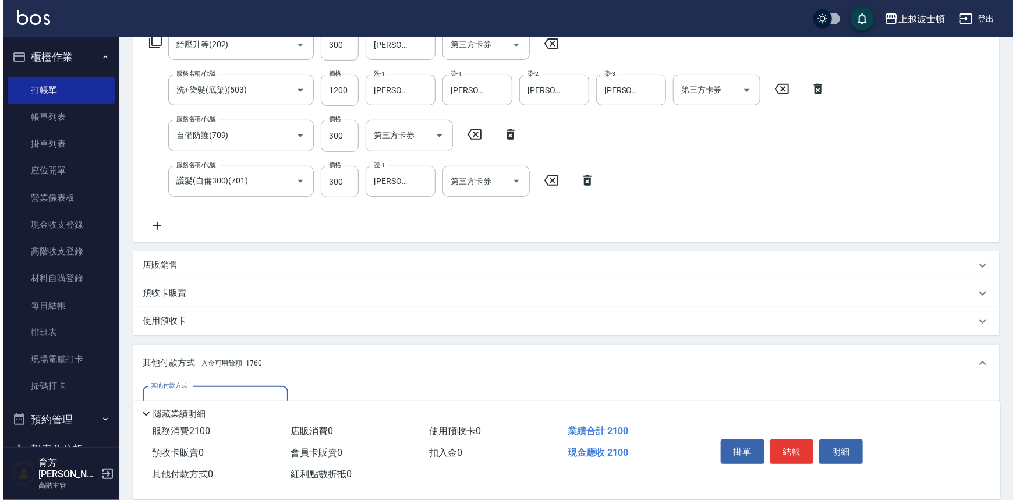
scroll to position [341, 0]
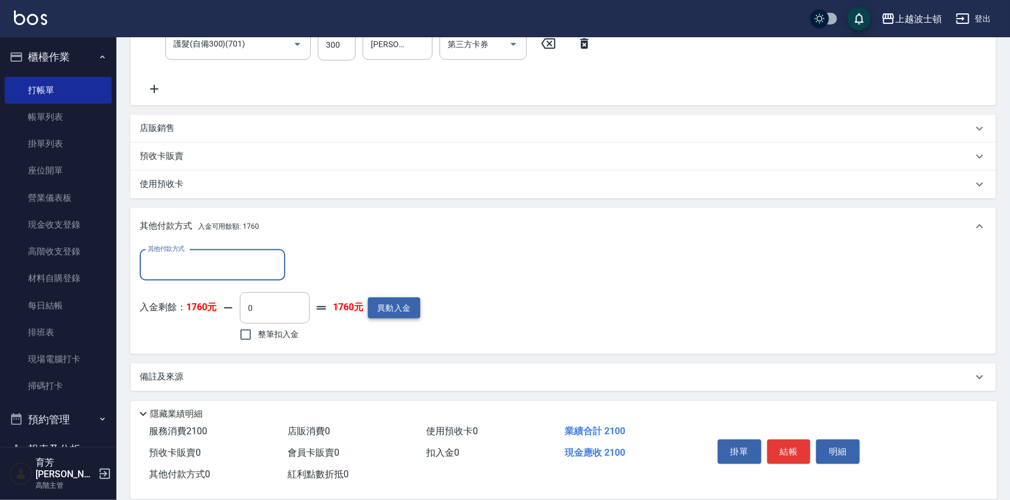
click at [386, 299] on button "異動入金" at bounding box center [394, 309] width 52 height 22
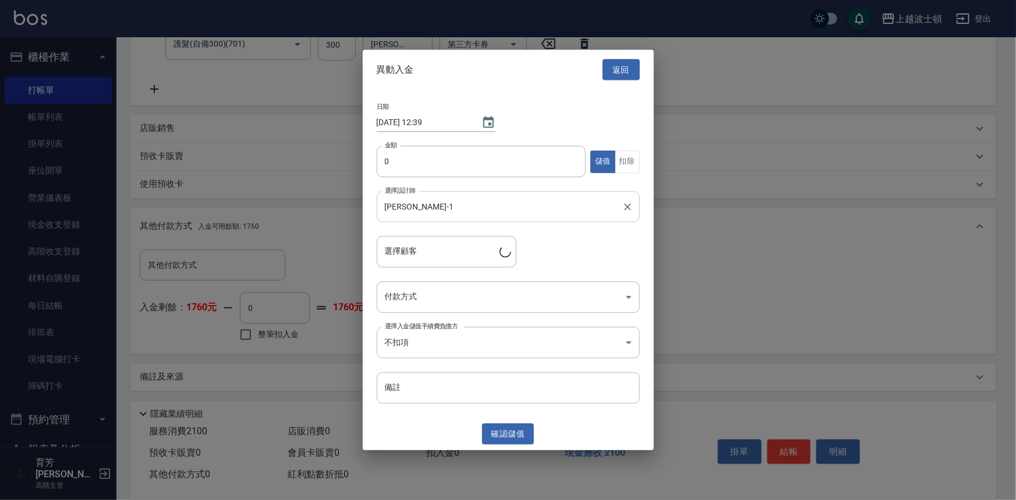
type input "[PERSON_NAME]/0937081311/01765"
click at [381, 162] on input "0" at bounding box center [482, 161] width 210 height 31
type input "2000"
click at [419, 293] on body "上越波士頓 登出 櫃檯作業 打帳單 帳單列表 掛單列表 座位開單 營業儀表板 現金收支登錄 高階收支登錄 材料自購登錄 每日結帳 排班表 現場電腦打卡 掃碼打…" at bounding box center [508, 79] width 1016 height 841
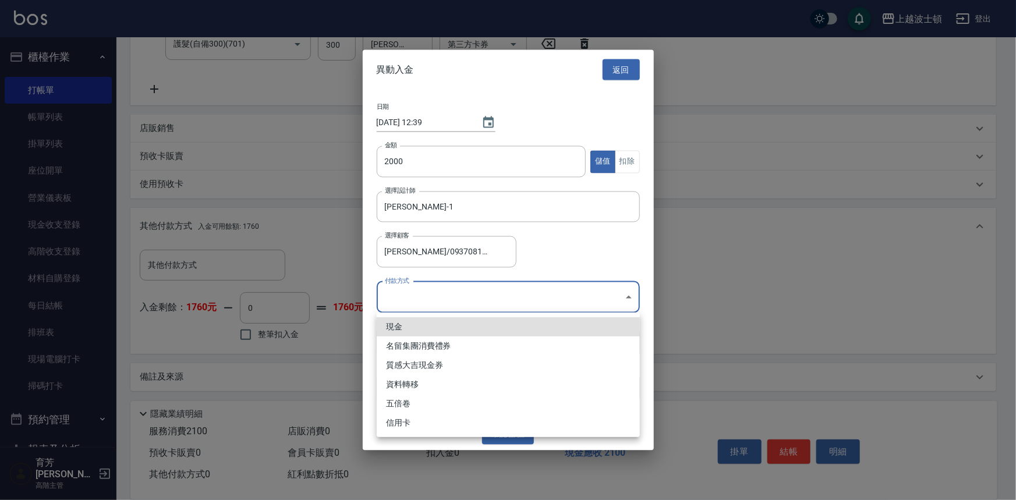
click at [423, 328] on li "現金" at bounding box center [508, 326] width 263 height 19
type input "現金"
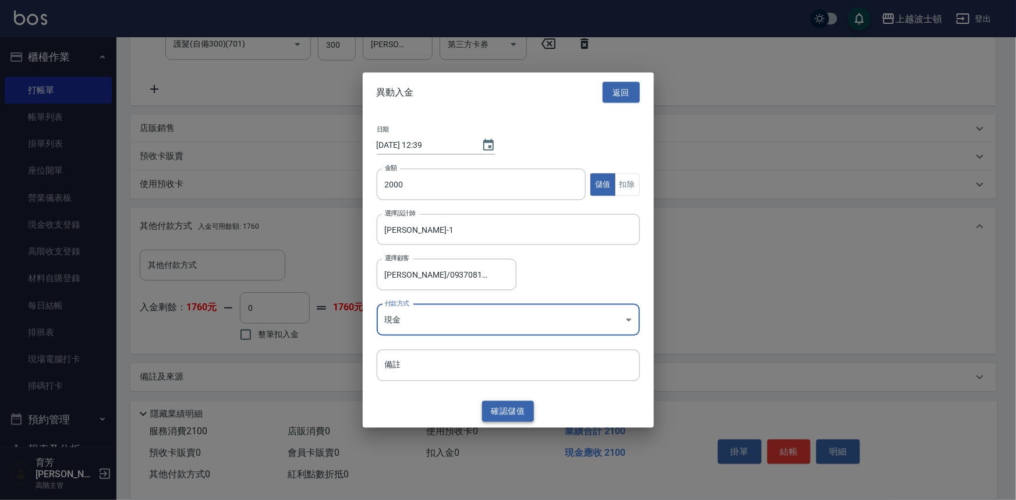
click at [507, 418] on button "確認 儲值" at bounding box center [508, 412] width 52 height 22
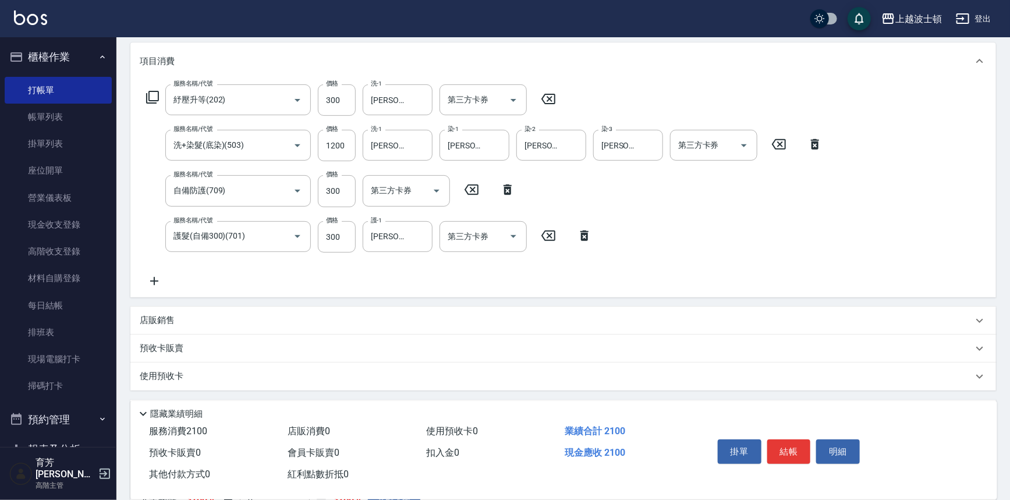
scroll to position [135, 0]
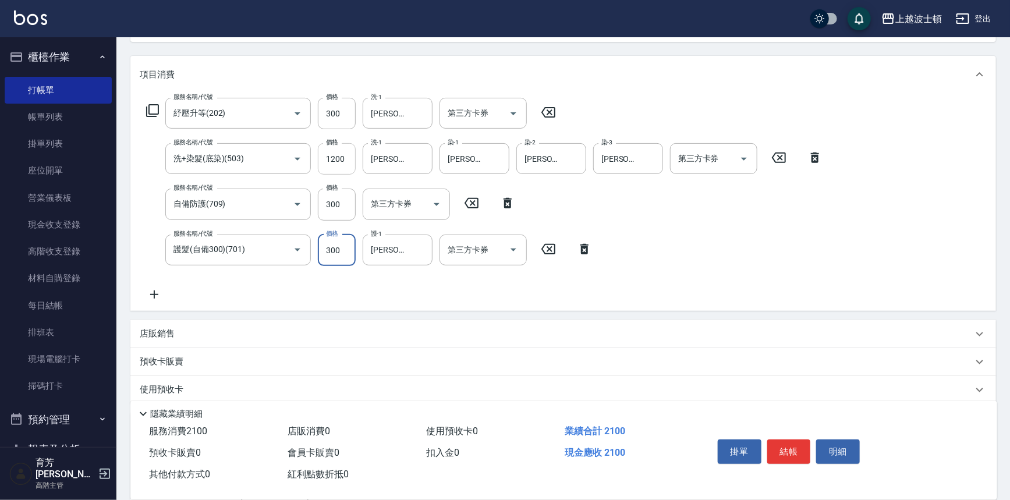
click at [322, 164] on input "1200" at bounding box center [337, 158] width 38 height 31
click at [320, 160] on input "1200" at bounding box center [337, 158] width 38 height 31
type input "1100"
click at [1009, 150] on div "Key In 打帳單 上一筆訂單:#3 帳單速查 結帳前確認明細 連續打單結帳 掛單 結帳 明細 帳單日期 [DATE] 12:37 鎖定日期 顧客姓名/手機…" at bounding box center [563, 304] width 894 height 804
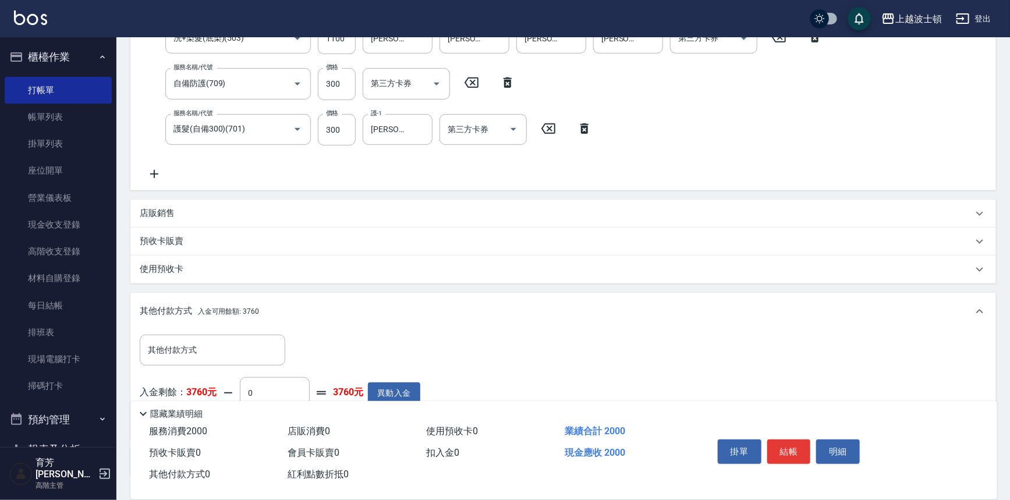
scroll to position [305, 0]
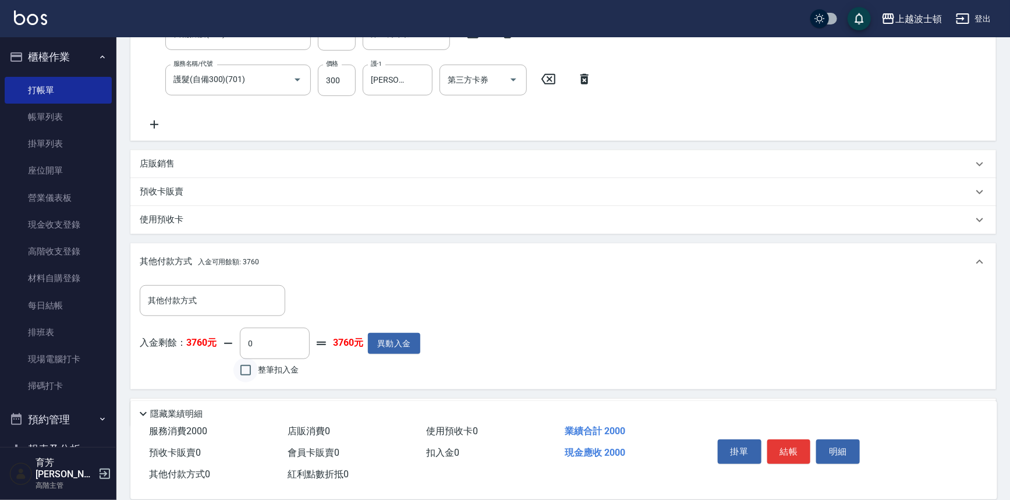
click at [255, 365] on input "整筆扣入金" at bounding box center [246, 370] width 24 height 24
checkbox input "true"
type input "2000"
click at [788, 448] on button "結帳" at bounding box center [789, 452] width 44 height 24
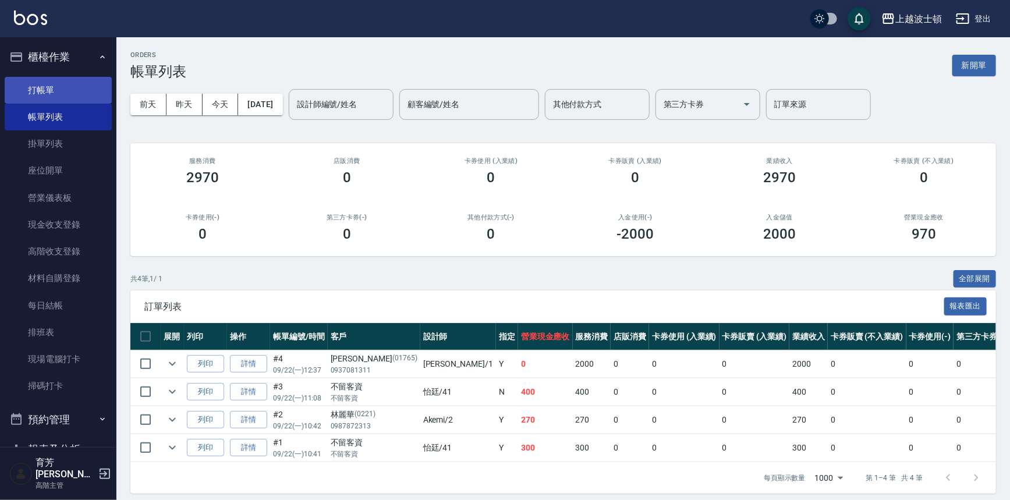
click at [31, 86] on link "打帳單" at bounding box center [58, 90] width 107 height 27
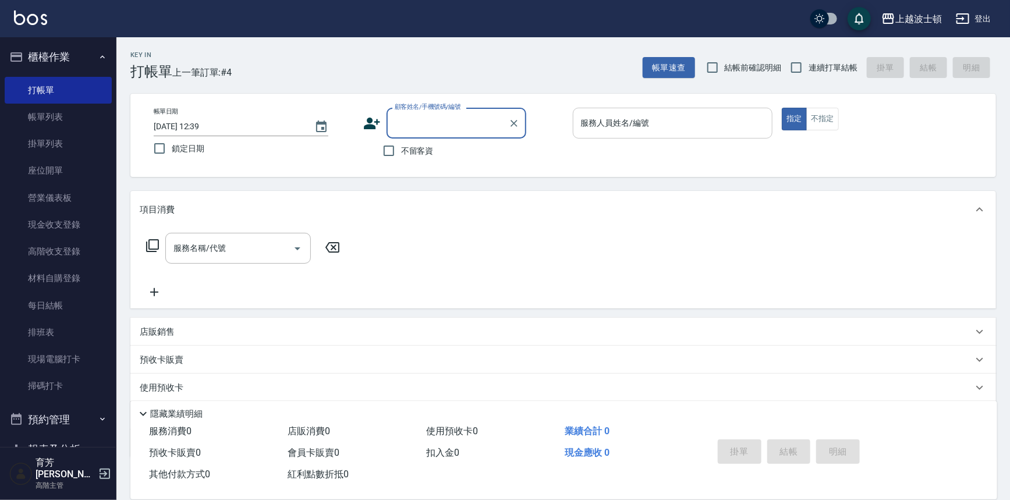
click at [610, 127] on input "服務人員姓名/編號" at bounding box center [673, 123] width 190 height 20
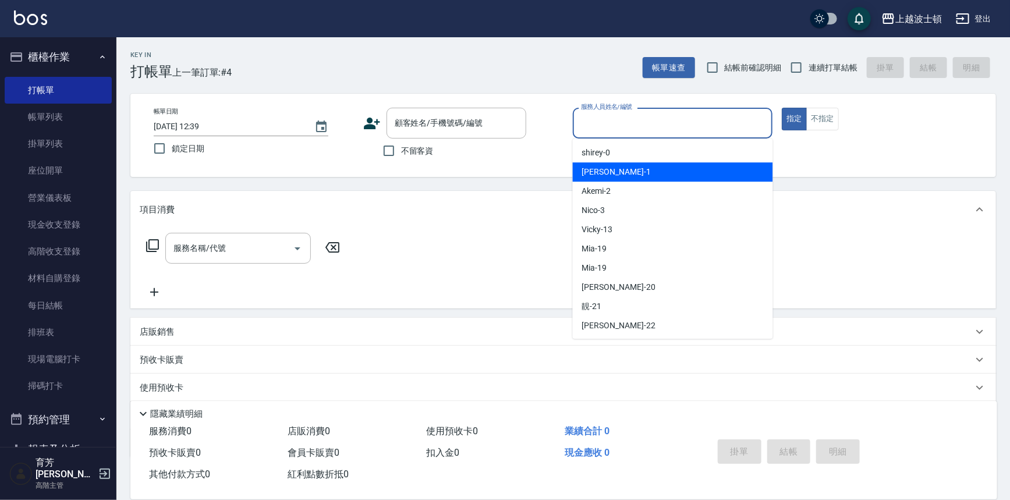
click at [608, 167] on div "[PERSON_NAME] -1" at bounding box center [673, 171] width 200 height 19
type input "[PERSON_NAME]-1"
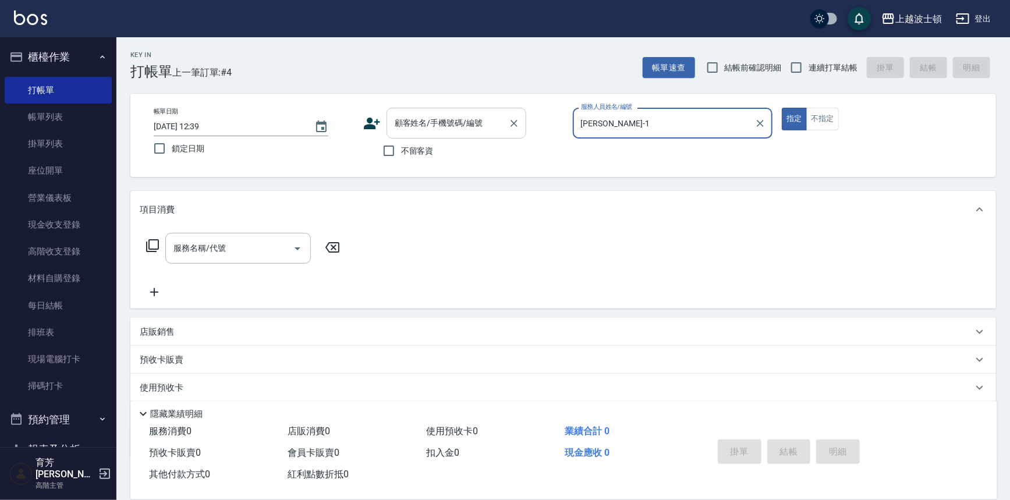
click at [391, 147] on input "不留客資" at bounding box center [389, 151] width 24 height 24
click at [384, 143] on input "不留客資" at bounding box center [389, 151] width 24 height 24
checkbox input "false"
click at [405, 122] on input "顧客姓名/手機號碼/編號" at bounding box center [448, 123] width 112 height 20
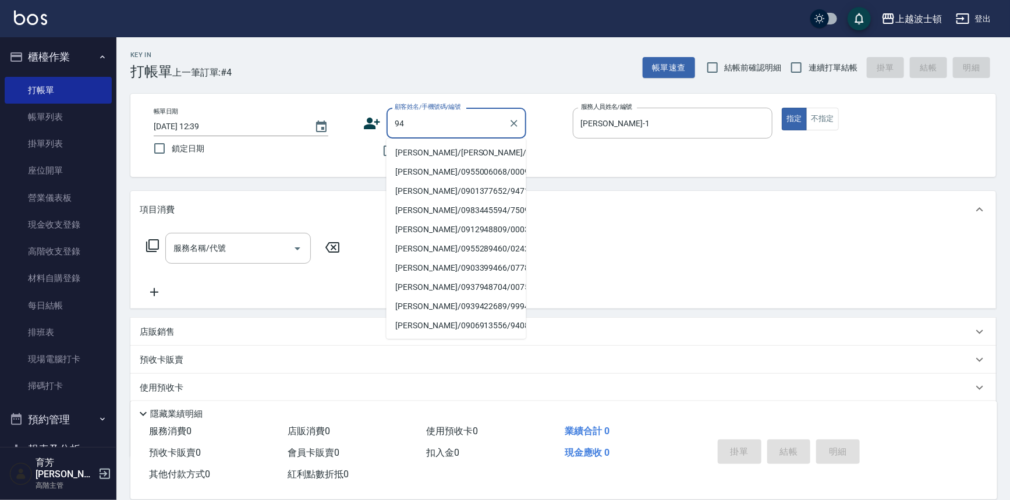
type input "9"
click at [404, 121] on input "顧客姓名/手機號碼/編號" at bounding box center [448, 123] width 112 height 20
click at [431, 158] on li "[PERSON_NAME]/0930849519/48777" at bounding box center [457, 152] width 140 height 19
type input "[PERSON_NAME]/0930849519/48777"
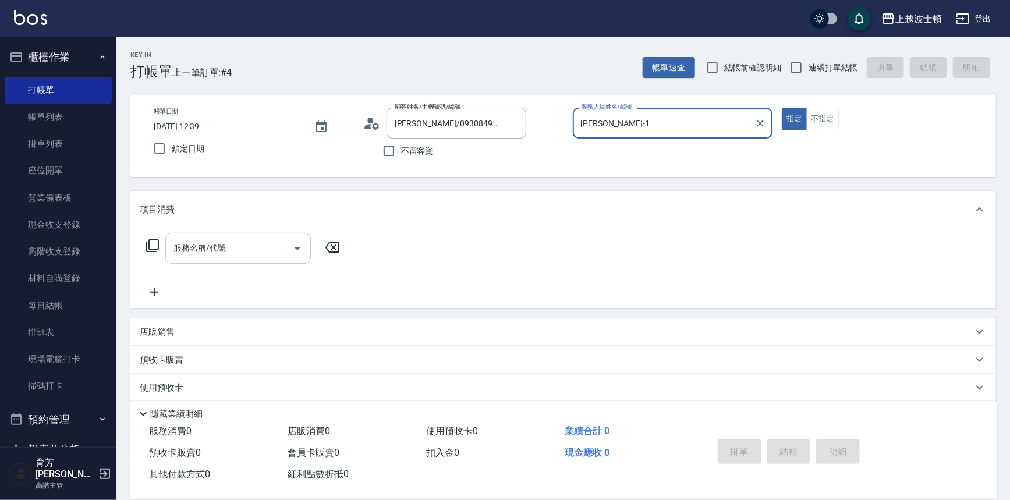
click at [234, 245] on input "服務名稱/代號" at bounding box center [230, 248] width 118 height 20
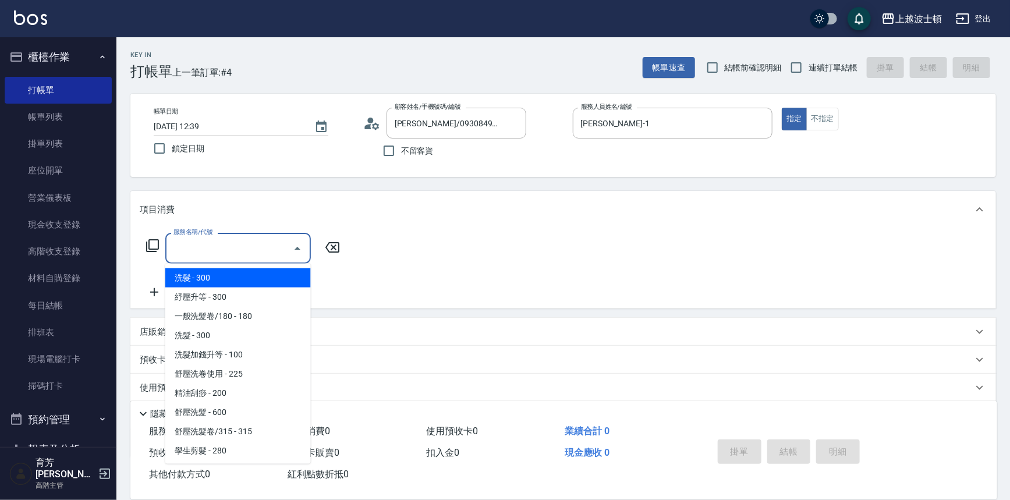
click at [236, 280] on span "洗髮 - 300" at bounding box center [238, 277] width 146 height 19
type input "洗髮(201)"
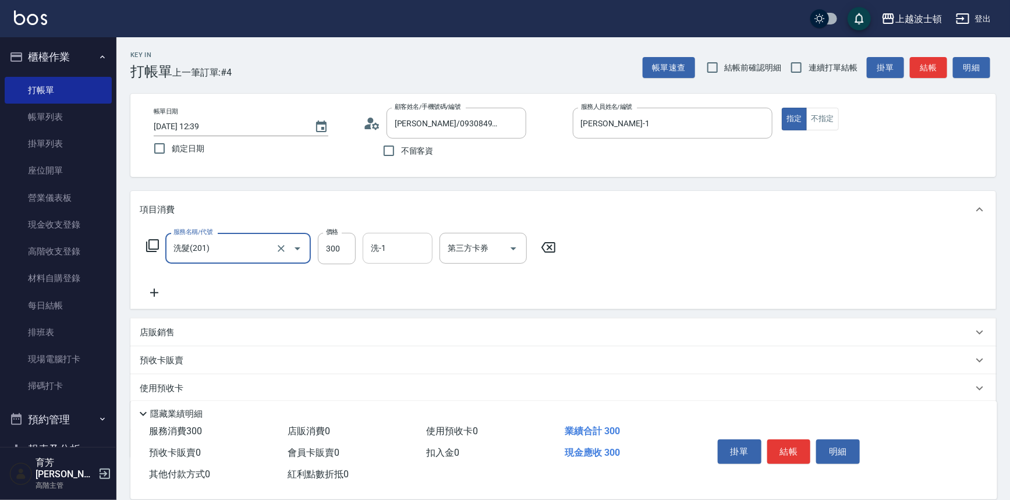
click at [379, 254] on input "洗-1" at bounding box center [397, 248] width 59 height 20
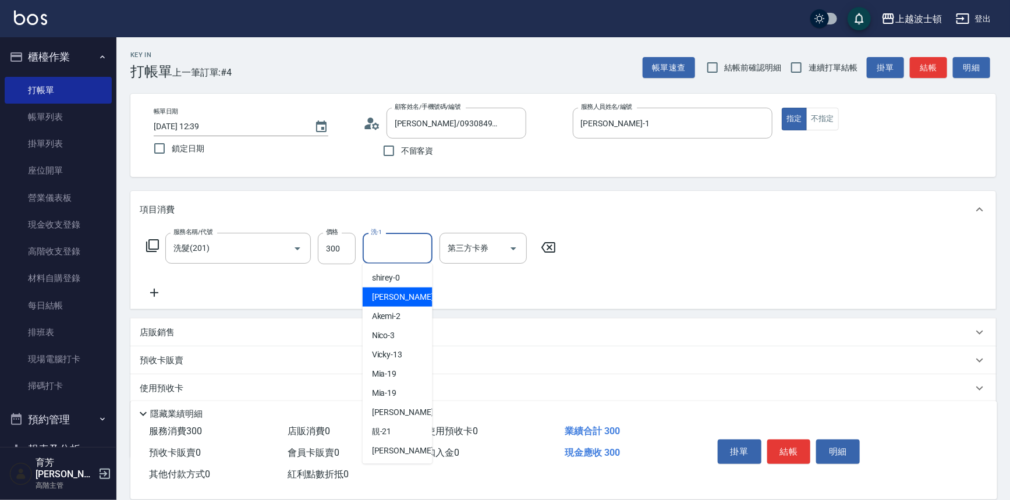
click at [392, 303] on div "[PERSON_NAME] -1" at bounding box center [398, 297] width 70 height 19
type input "[PERSON_NAME]-1"
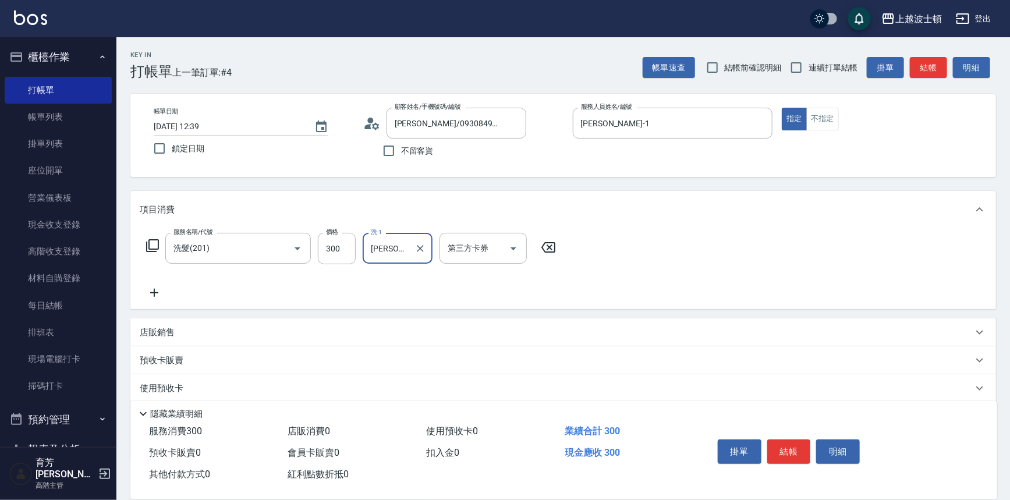
click at [800, 447] on button "結帳" at bounding box center [789, 452] width 44 height 24
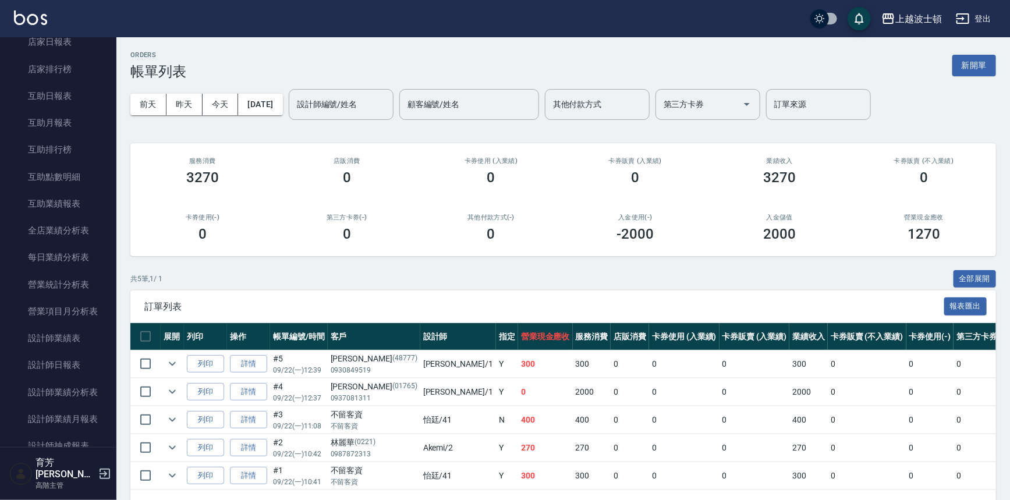
scroll to position [542, 0]
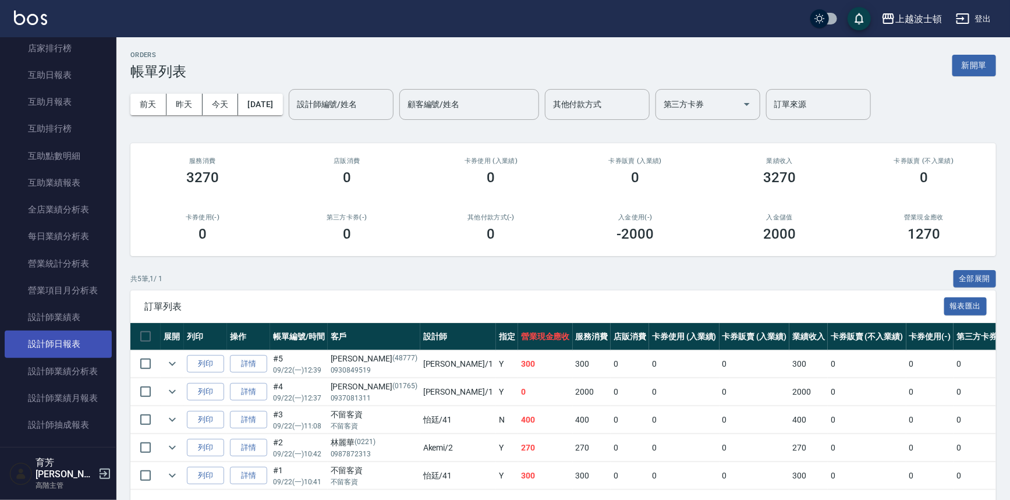
click at [69, 334] on link "設計師日報表" at bounding box center [58, 344] width 107 height 27
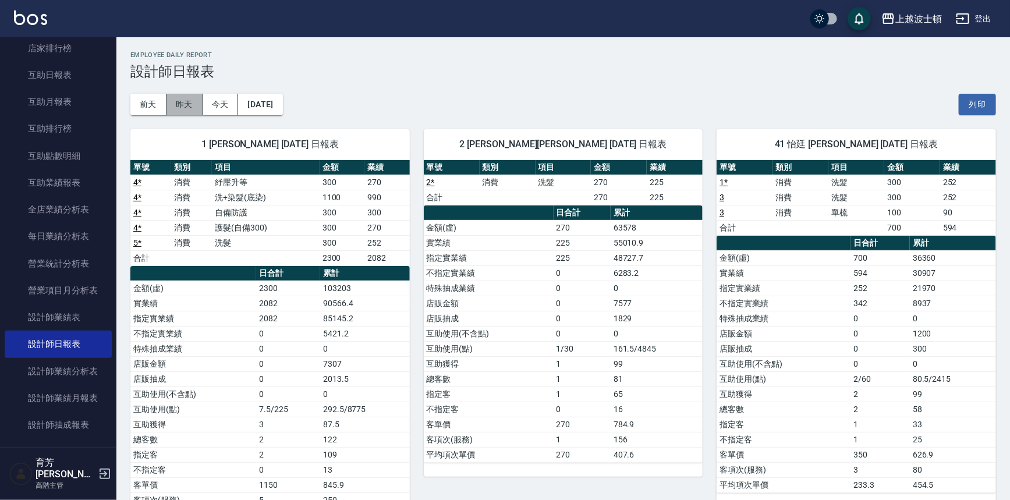
click at [174, 99] on button "昨天" at bounding box center [185, 105] width 36 height 22
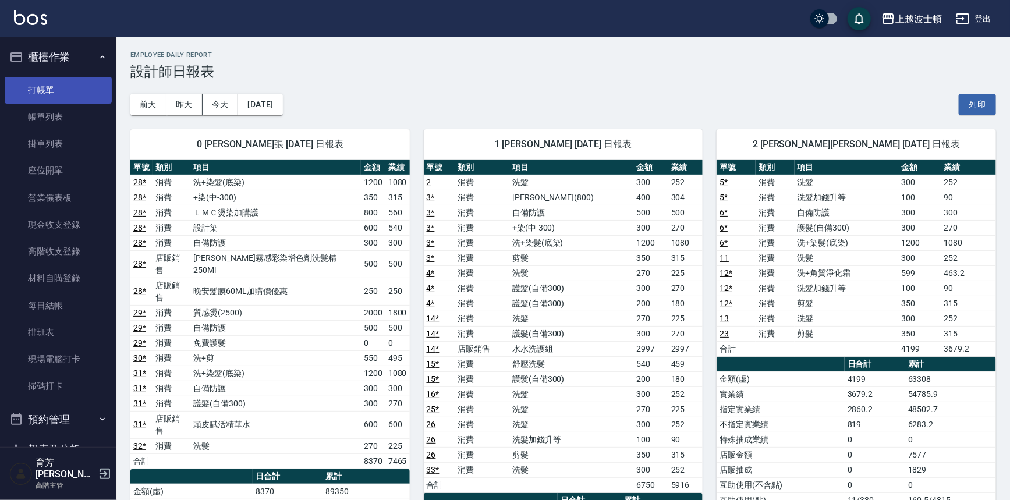
click at [43, 89] on link "打帳單" at bounding box center [58, 90] width 107 height 27
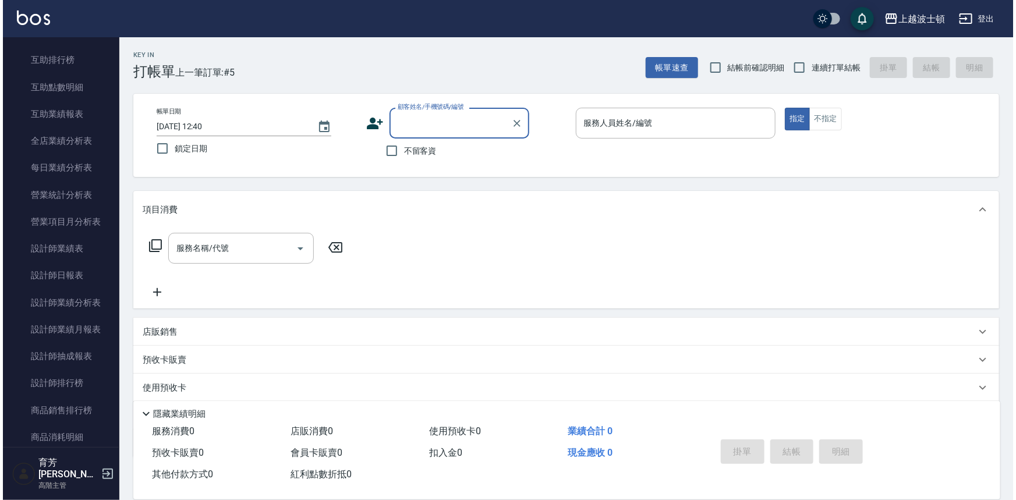
scroll to position [337, 0]
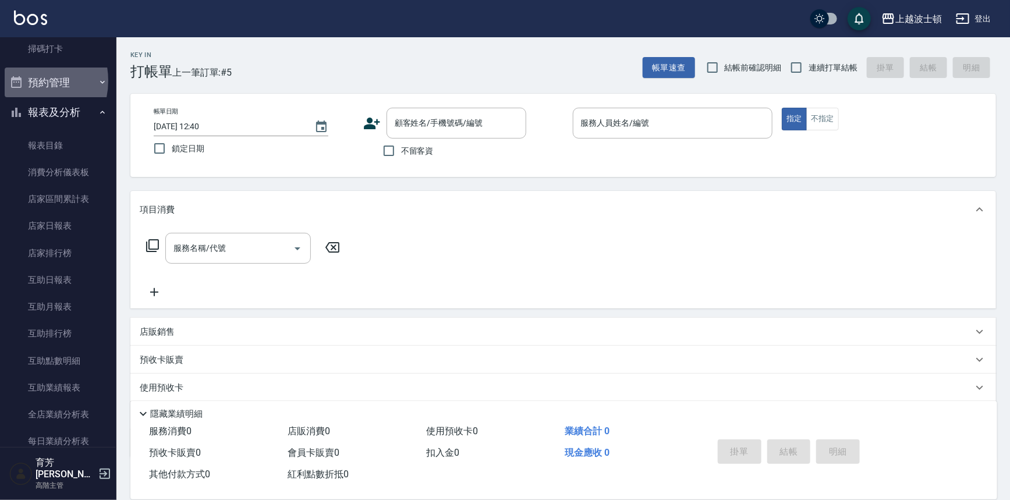
click at [23, 80] on button "預約管理" at bounding box center [58, 83] width 107 height 30
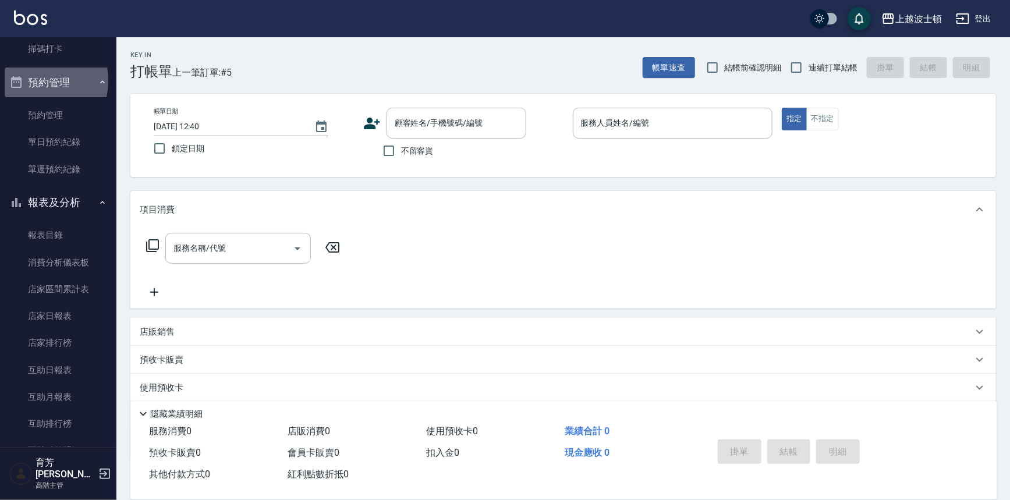
click at [23, 80] on button "預約管理" at bounding box center [58, 83] width 107 height 30
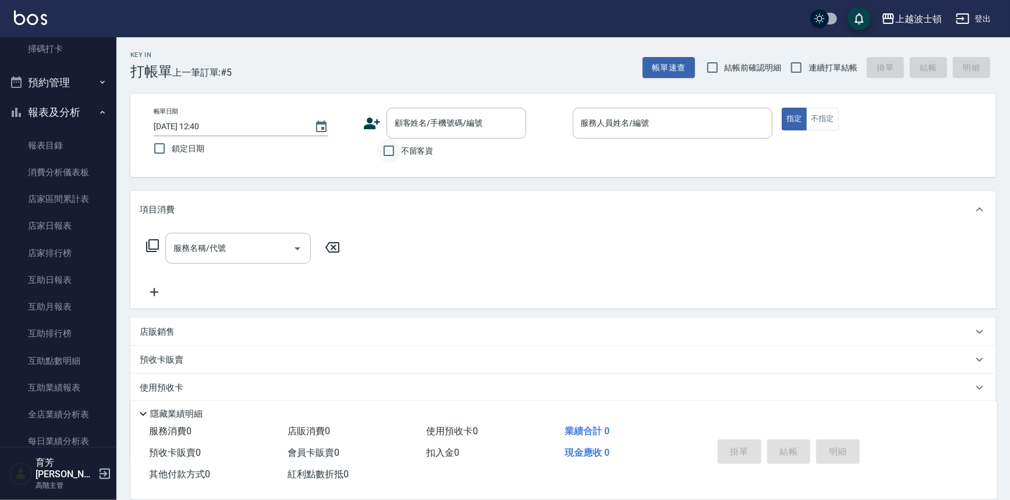
click at [390, 151] on input "不留客資" at bounding box center [389, 151] width 24 height 24
checkbox input "true"
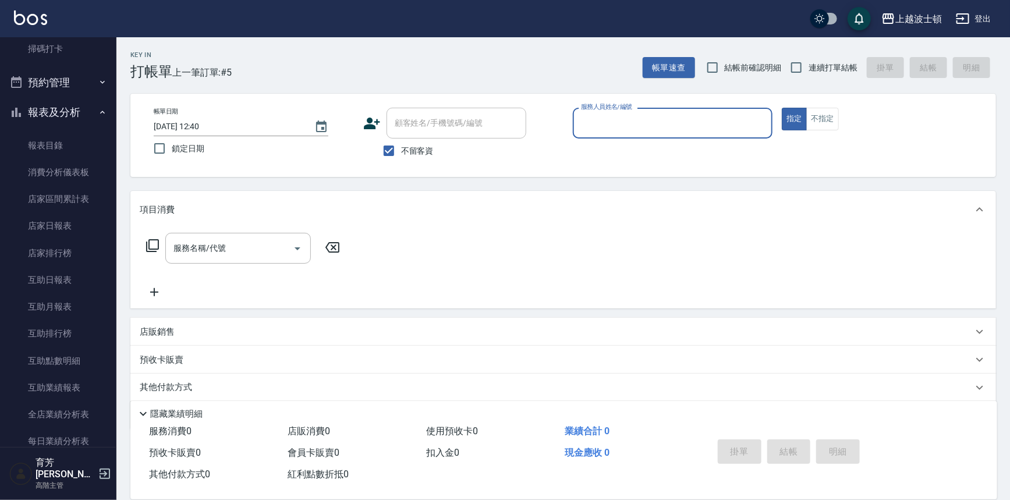
click at [605, 130] on input "服務人員姓名/編號" at bounding box center [673, 123] width 190 height 20
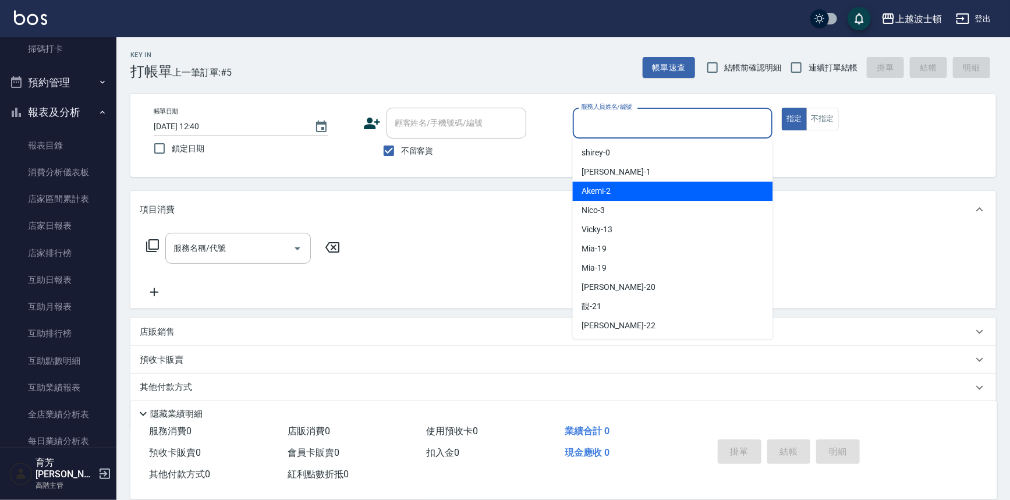
click at [629, 193] on div "Akemi -2" at bounding box center [673, 191] width 200 height 19
type input "Akemi-2"
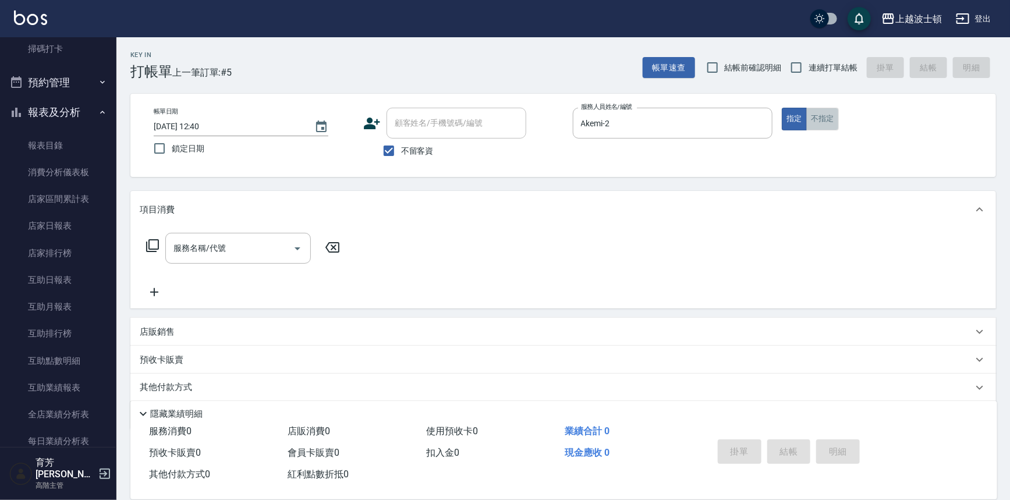
click at [825, 124] on button "不指定" at bounding box center [823, 119] width 33 height 23
click at [213, 251] on input "服務名稱/代號" at bounding box center [230, 248] width 118 height 20
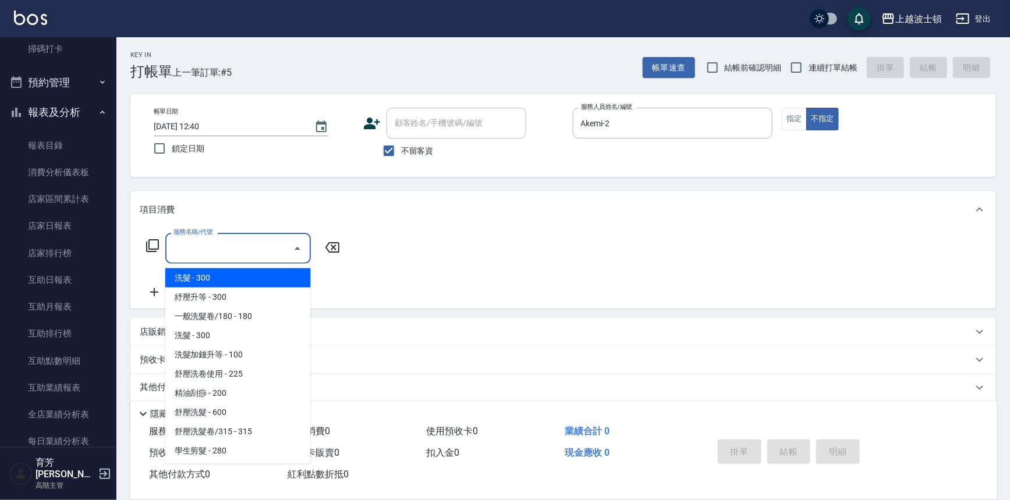
drag, startPoint x: 259, startPoint y: 270, endPoint x: 284, endPoint y: 268, distance: 24.5
click at [260, 270] on span "洗髮 - 300" at bounding box center [238, 277] width 146 height 19
type input "洗髮(201)"
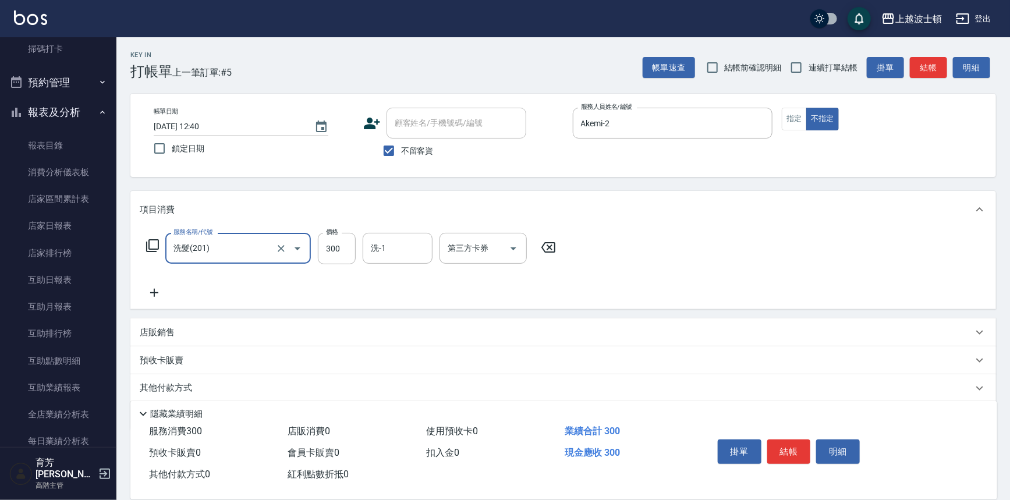
click at [384, 251] on input "洗-1" at bounding box center [397, 248] width 59 height 20
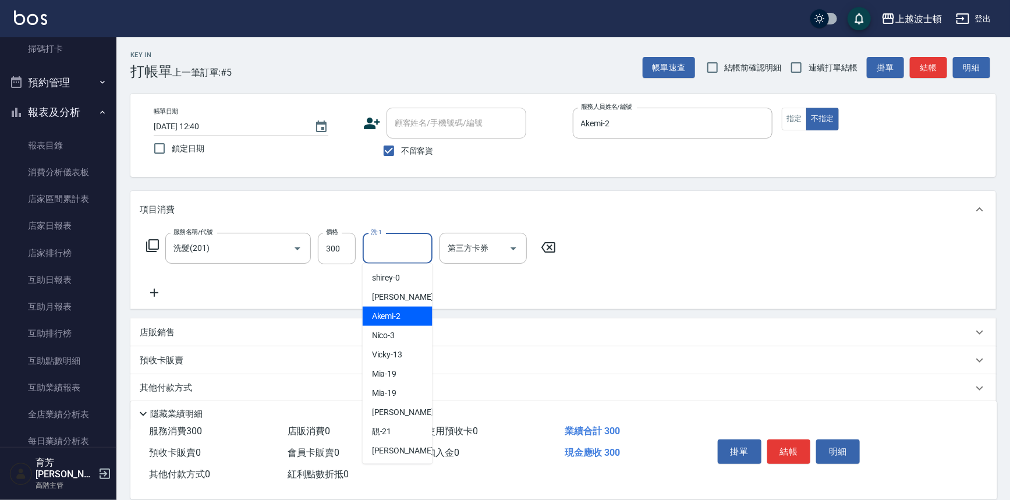
click at [397, 314] on span "Akemi -2" at bounding box center [386, 316] width 29 height 12
type input "Akemi-2"
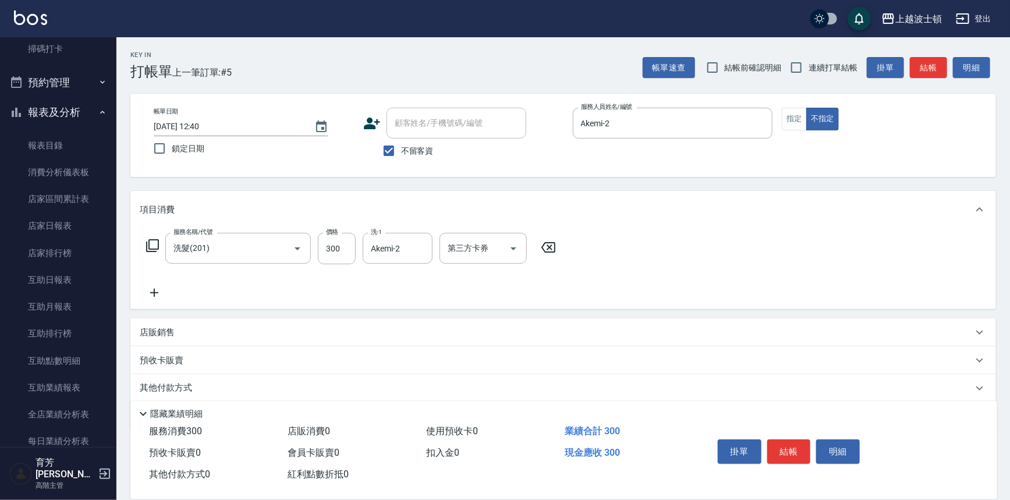
click at [741, 291] on div "服務名稱/代號 洗髮(201) 服務名稱/代號 價格 300 價格 洗-1 Akemi-2 洗-1 第三方卡券 第三方卡券" at bounding box center [563, 268] width 866 height 81
click at [786, 460] on button "結帳" at bounding box center [789, 452] width 44 height 24
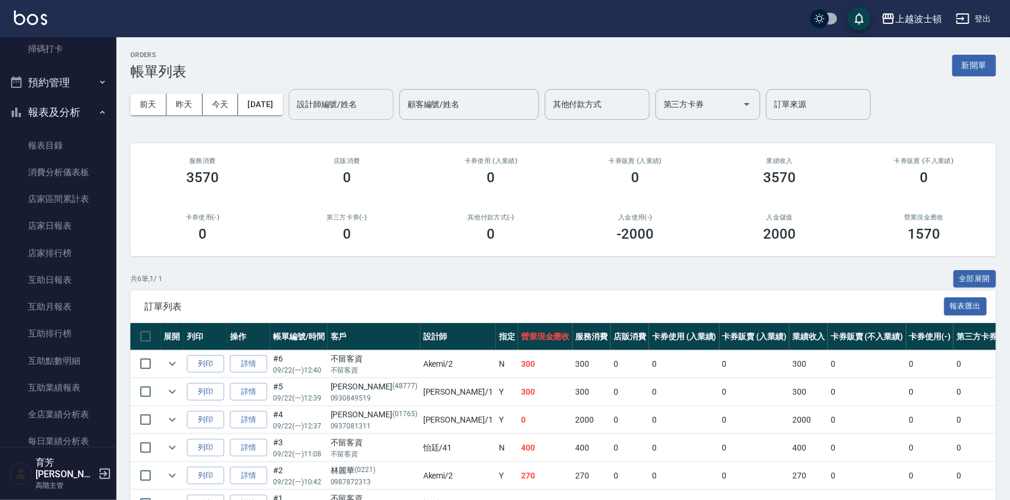
click at [344, 112] on input "設計師編號/姓名" at bounding box center [341, 104] width 94 height 20
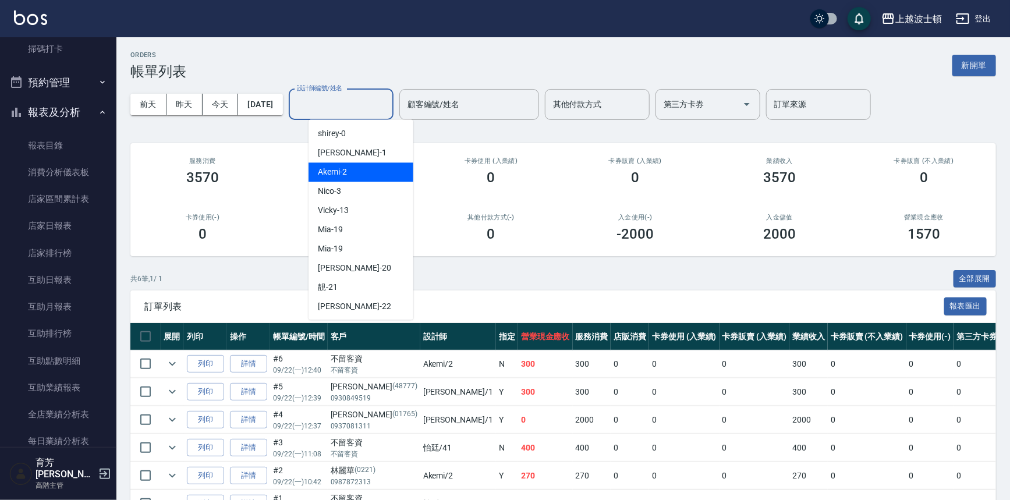
click at [355, 172] on div "Akemi -2" at bounding box center [361, 171] width 105 height 19
type input "Akemi-2"
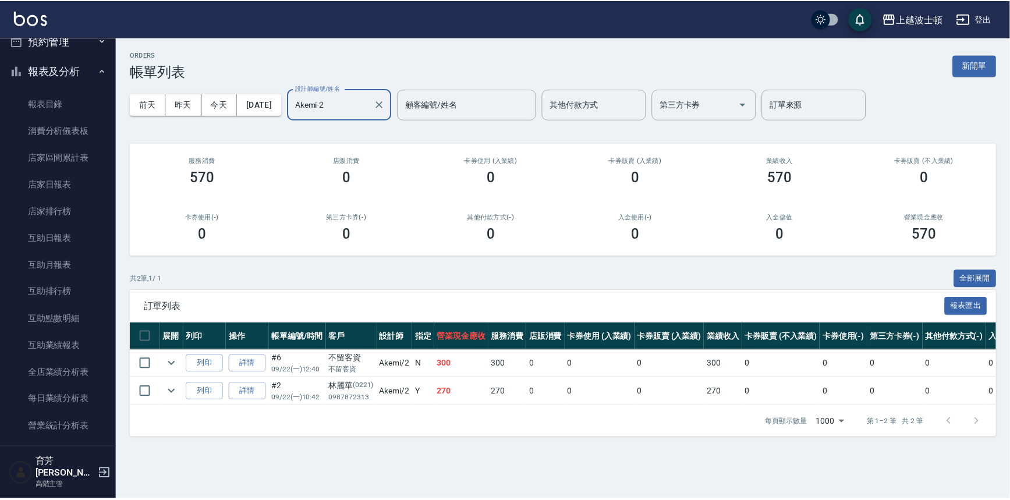
scroll to position [624, 0]
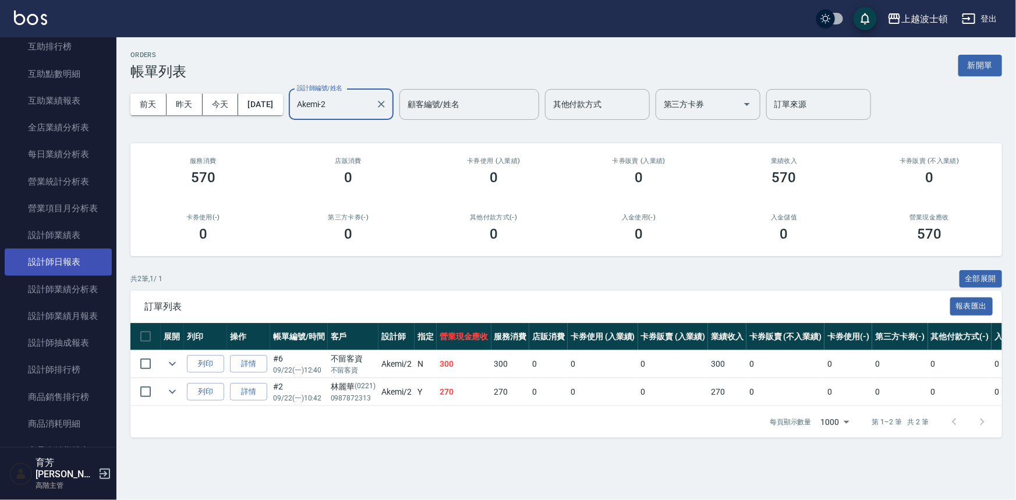
click at [50, 255] on link "設計師日報表" at bounding box center [58, 262] width 107 height 27
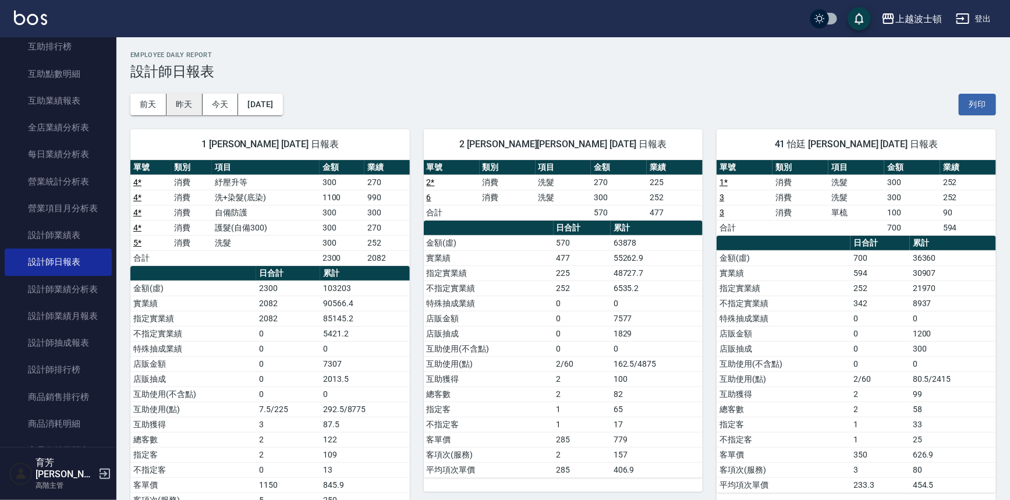
click at [183, 106] on button "昨天" at bounding box center [185, 105] width 36 height 22
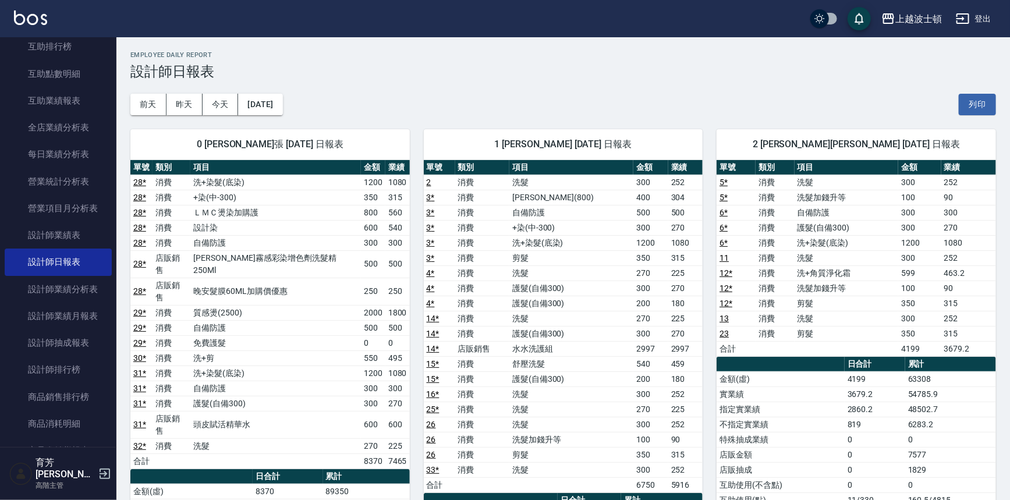
drag, startPoint x: 108, startPoint y: 240, endPoint x: 107, endPoint y: 204, distance: 36.1
click at [107, 204] on nav "櫃檯作業 打帳單 帳單列表 掛單列表 座位開單 營業儀表板 現金收支登錄 高階收支登錄 材料自購登錄 每日結帳 排班表 現場電腦打卡 掃碼打卡 預約管理 預約…" at bounding box center [58, 242] width 116 height 410
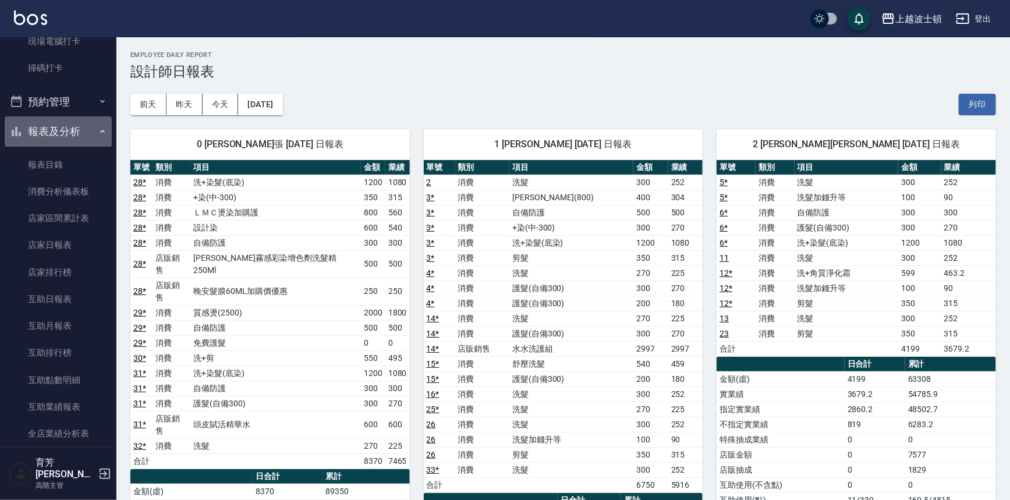
click at [58, 136] on button "報表及分析" at bounding box center [58, 131] width 107 height 30
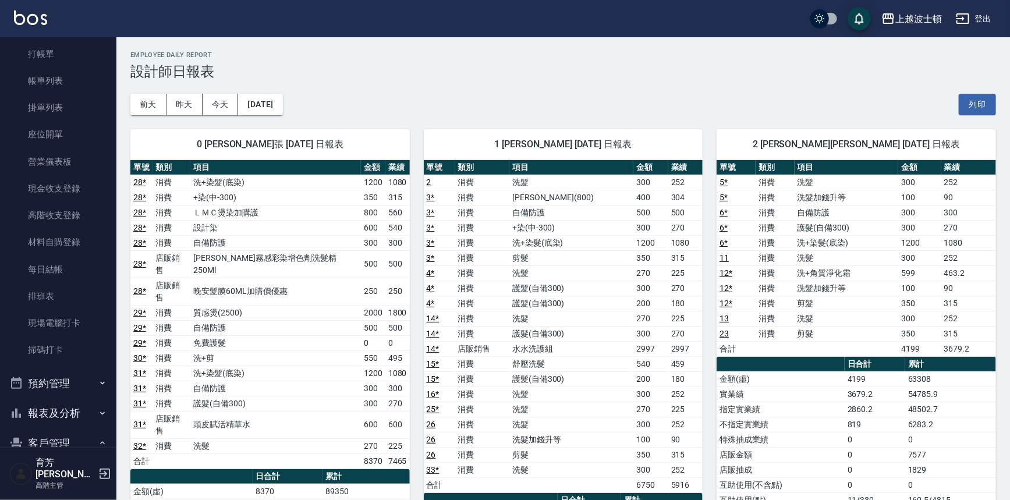
scroll to position [17, 0]
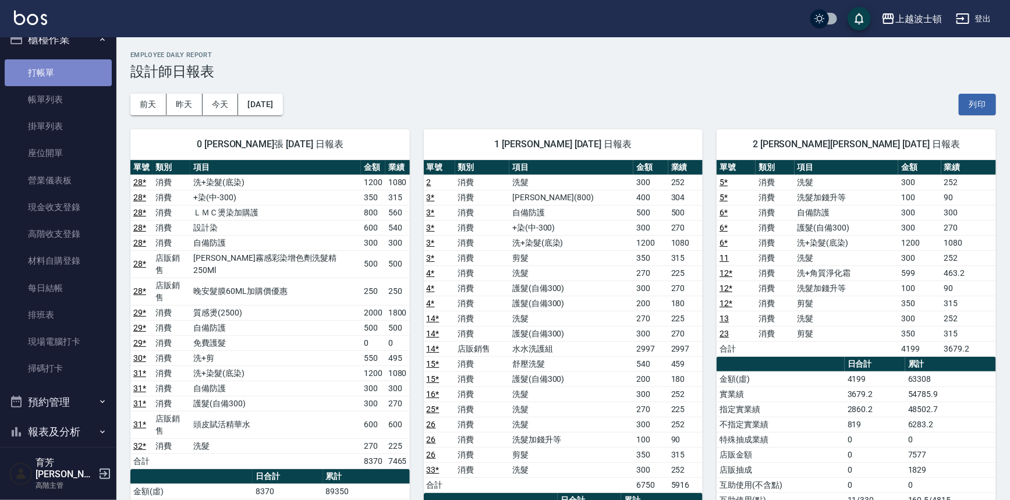
click at [58, 69] on link "打帳單" at bounding box center [58, 72] width 107 height 27
